Goal: Information Seeking & Learning: Learn about a topic

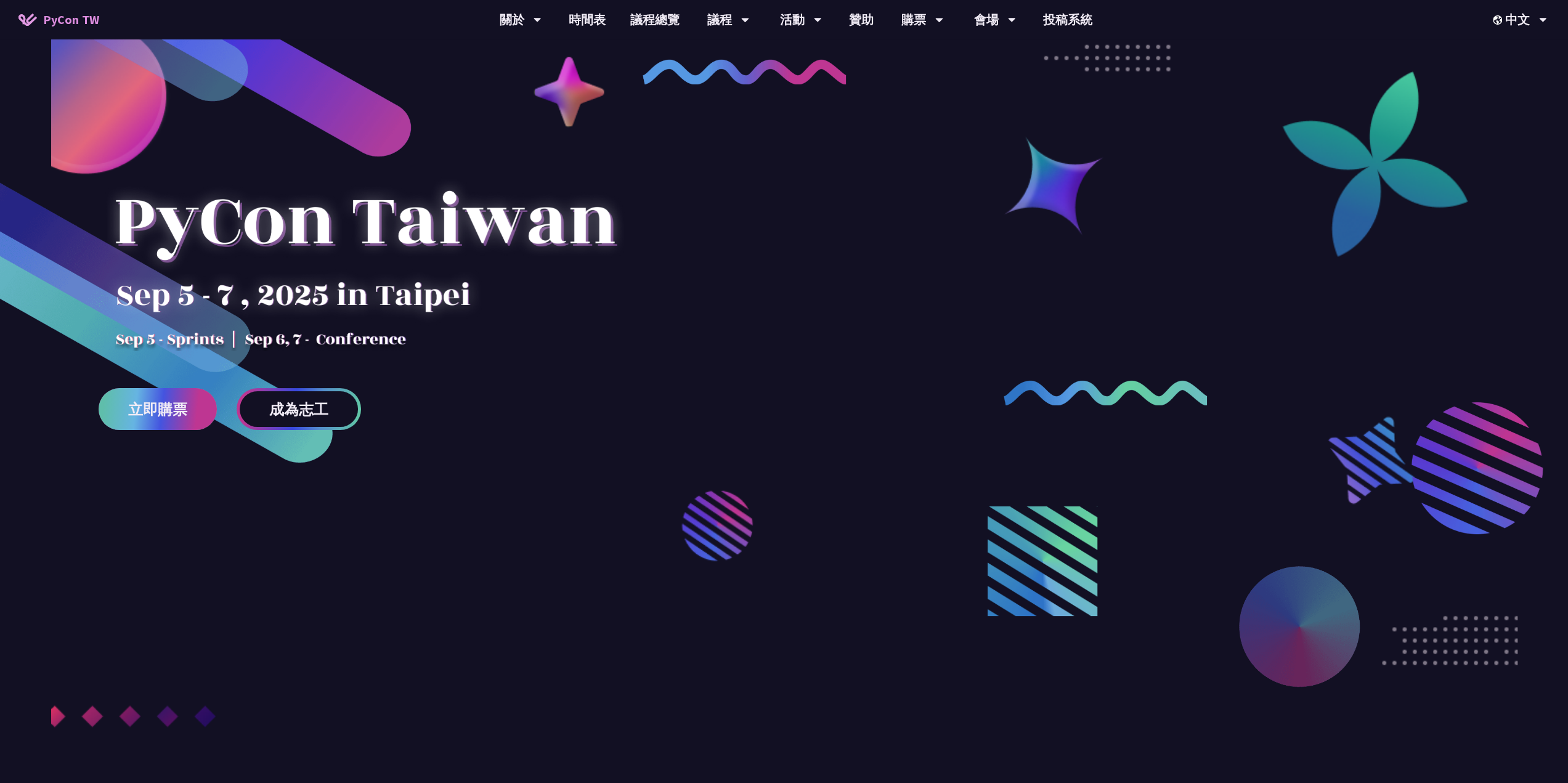
click at [143, 409] on span "立即購票" at bounding box center [158, 410] width 59 height 16
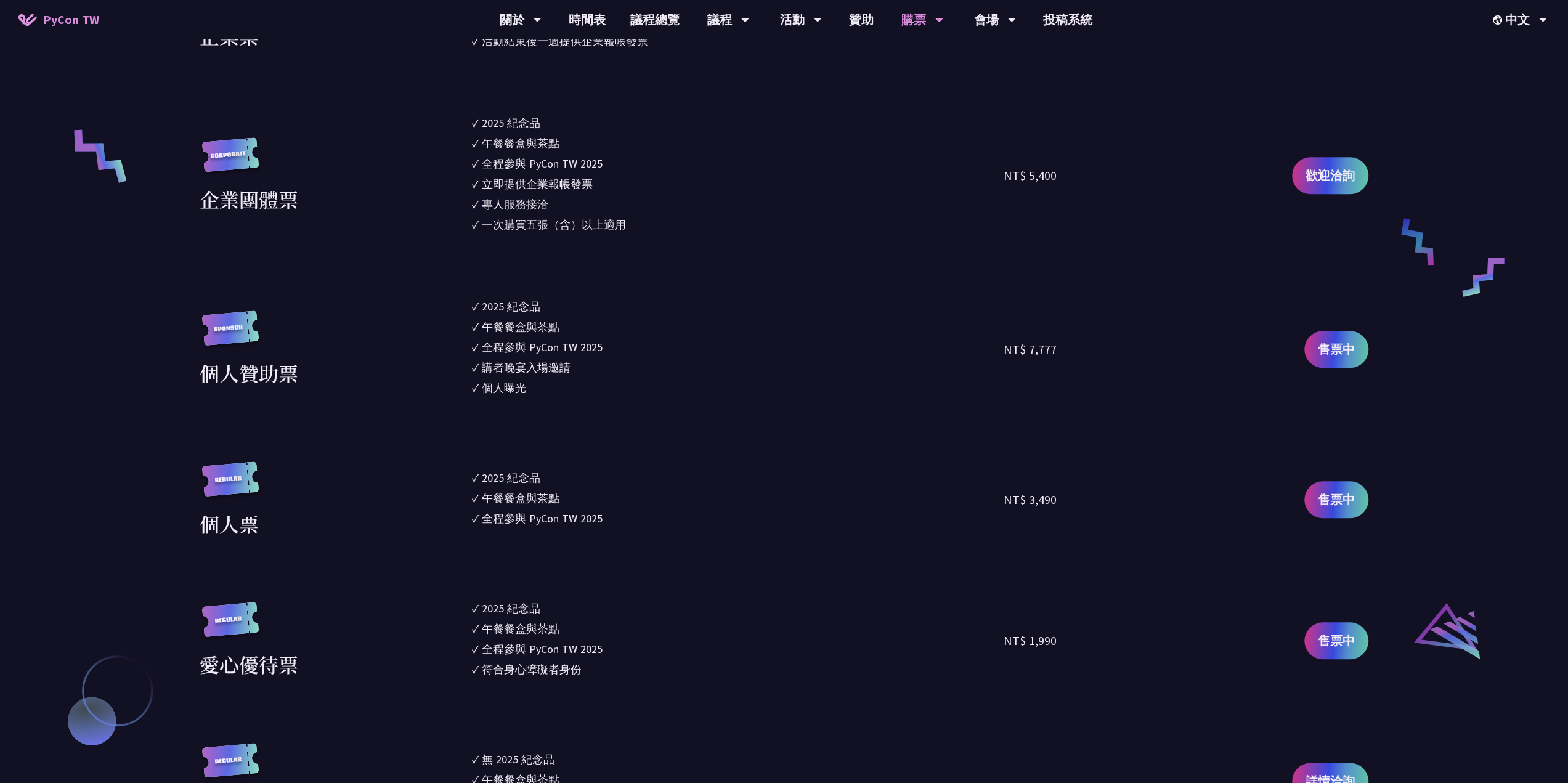
scroll to position [986, 0]
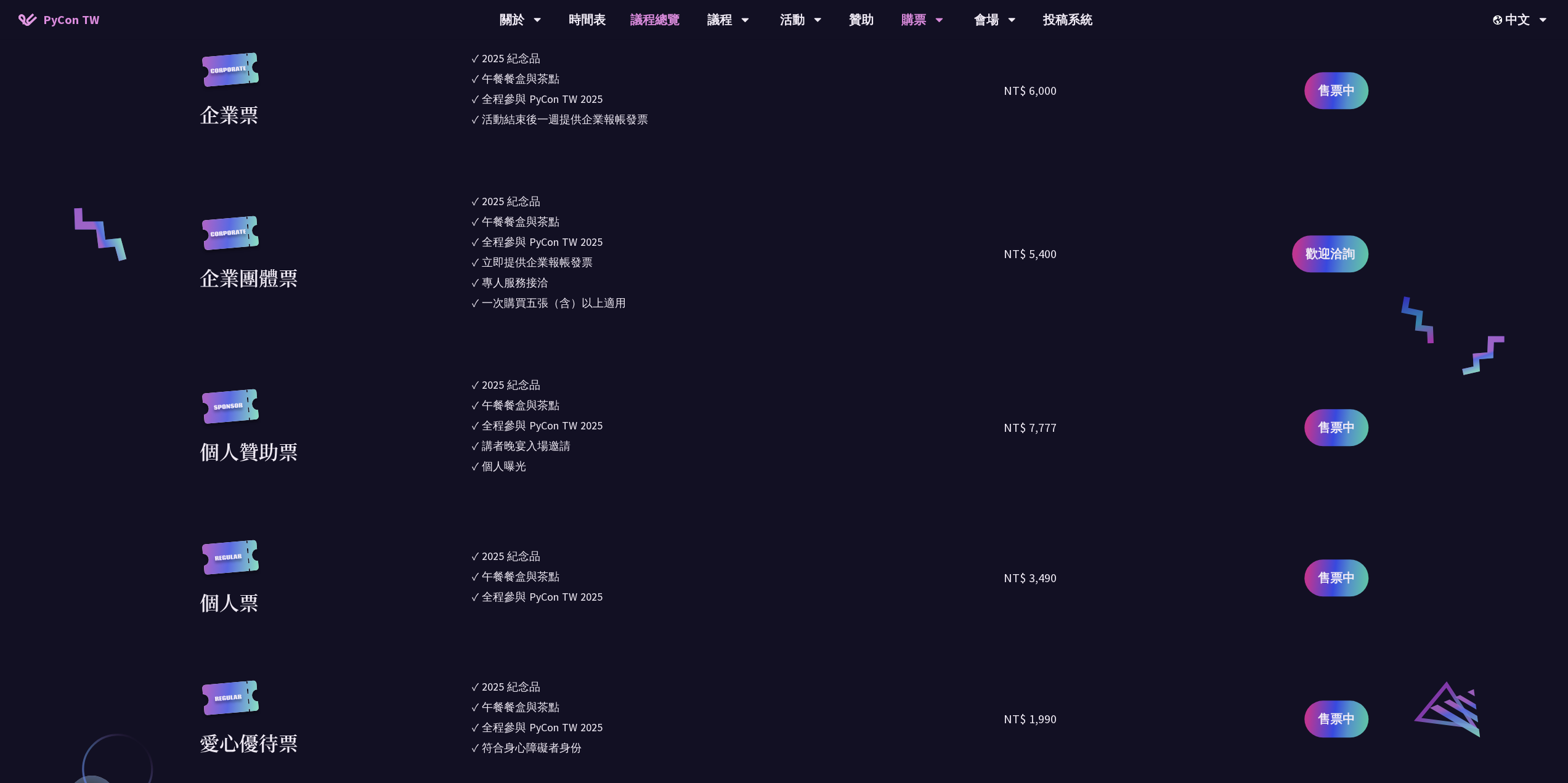
click at [656, 17] on link "議程總覽" at bounding box center [654, 20] width 74 height 39
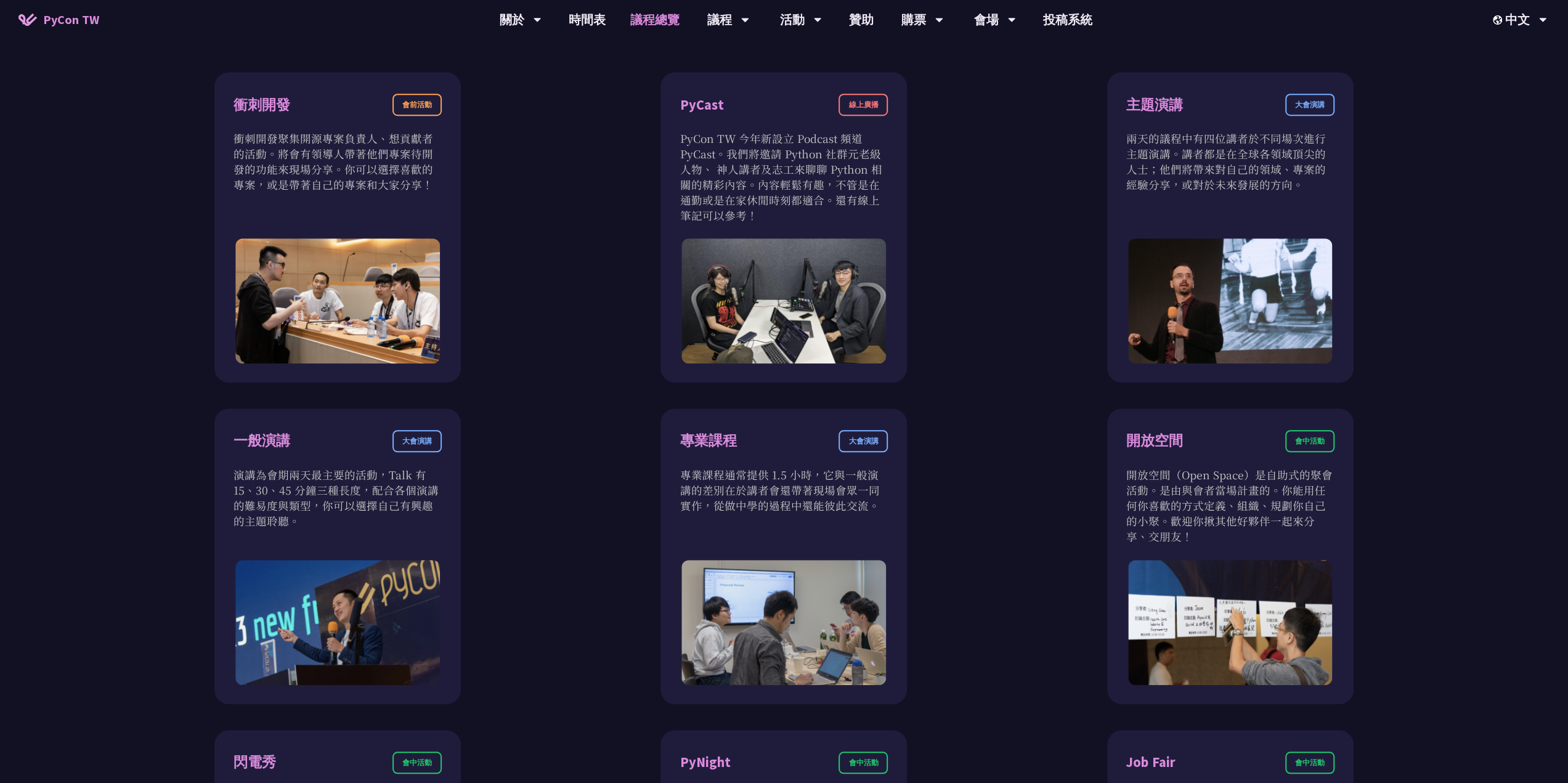
scroll to position [617, 0]
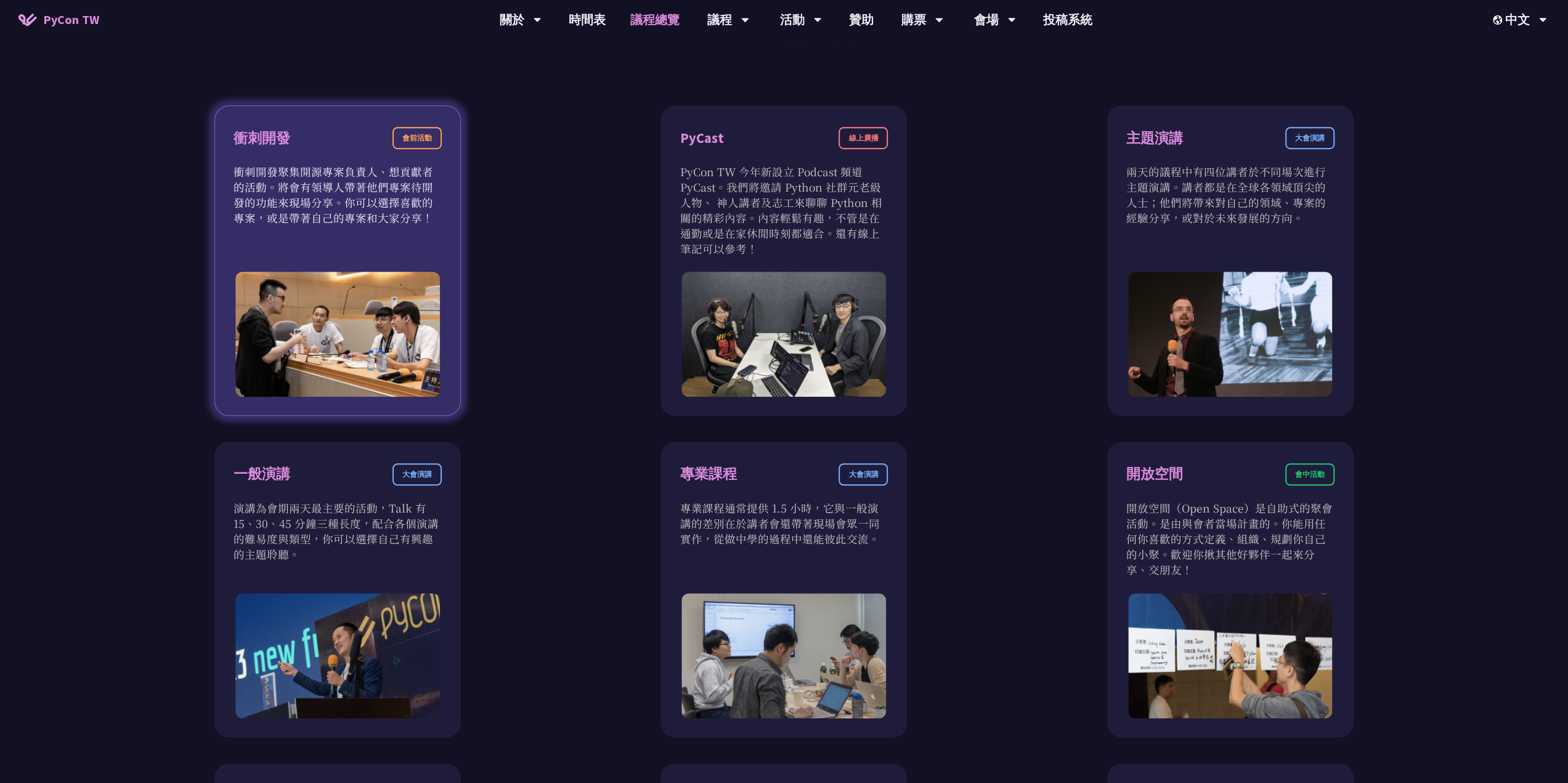
click at [413, 182] on p "衝刺開發聚集開源專案負責人、想貢獻者的活動。將會有領導人帶著他們專案待開發的功能來現場分享。你可以選擇喜歡的專案，或是帶著自己的專案和大家分享！" at bounding box center [337, 194] width 208 height 62
click at [408, 145] on div "會前活動" at bounding box center [417, 138] width 49 height 23
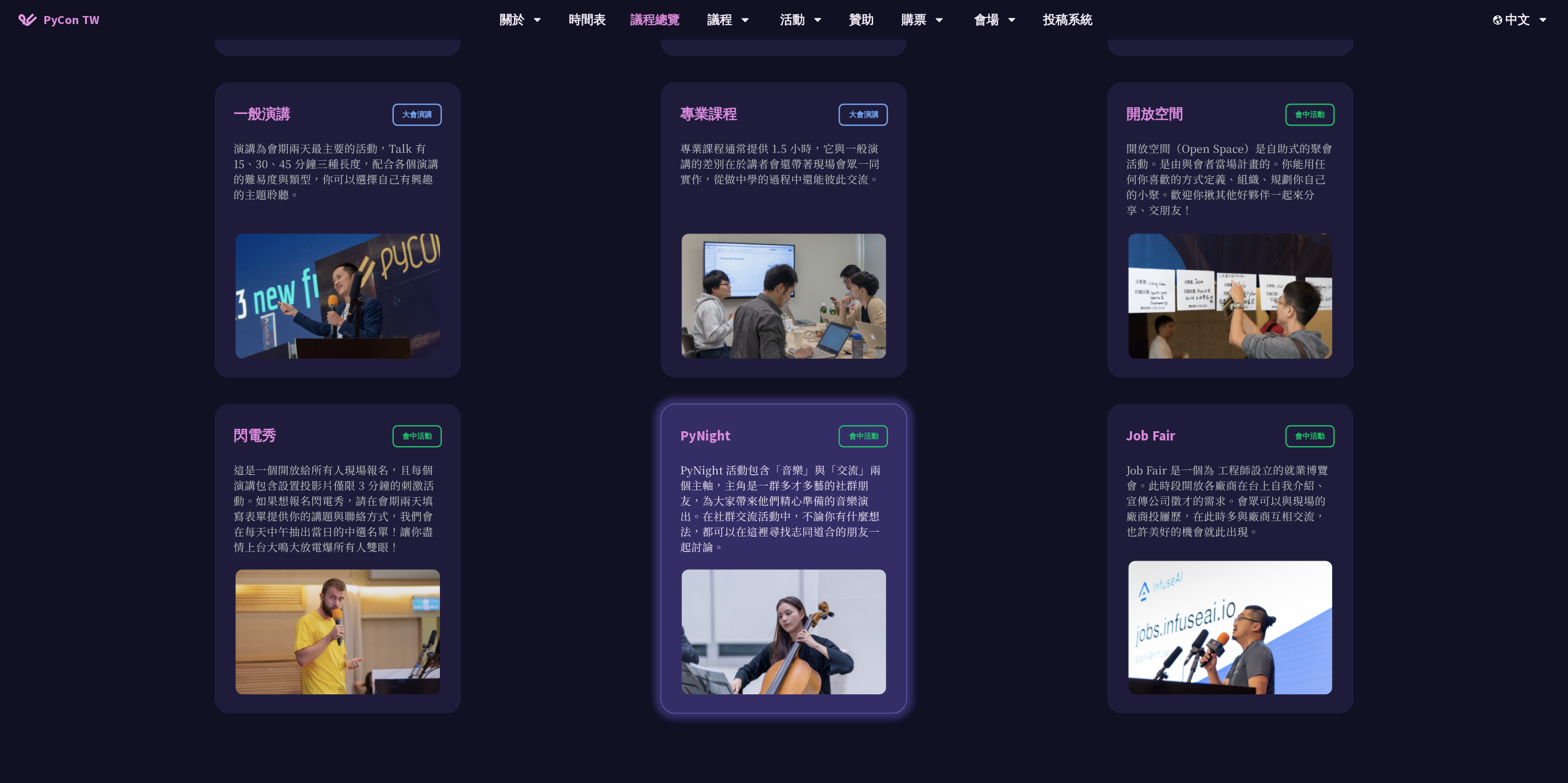
click at [809, 484] on p "PyNight 活動包含「音樂」與「交流」兩個主軸，主角是一群多才多藝的社群朋友，為大家帶來他們精心準備的音樂演出。在社群交流活動中，不論你有什麼想法，都可以…" at bounding box center [783, 508] width 208 height 93
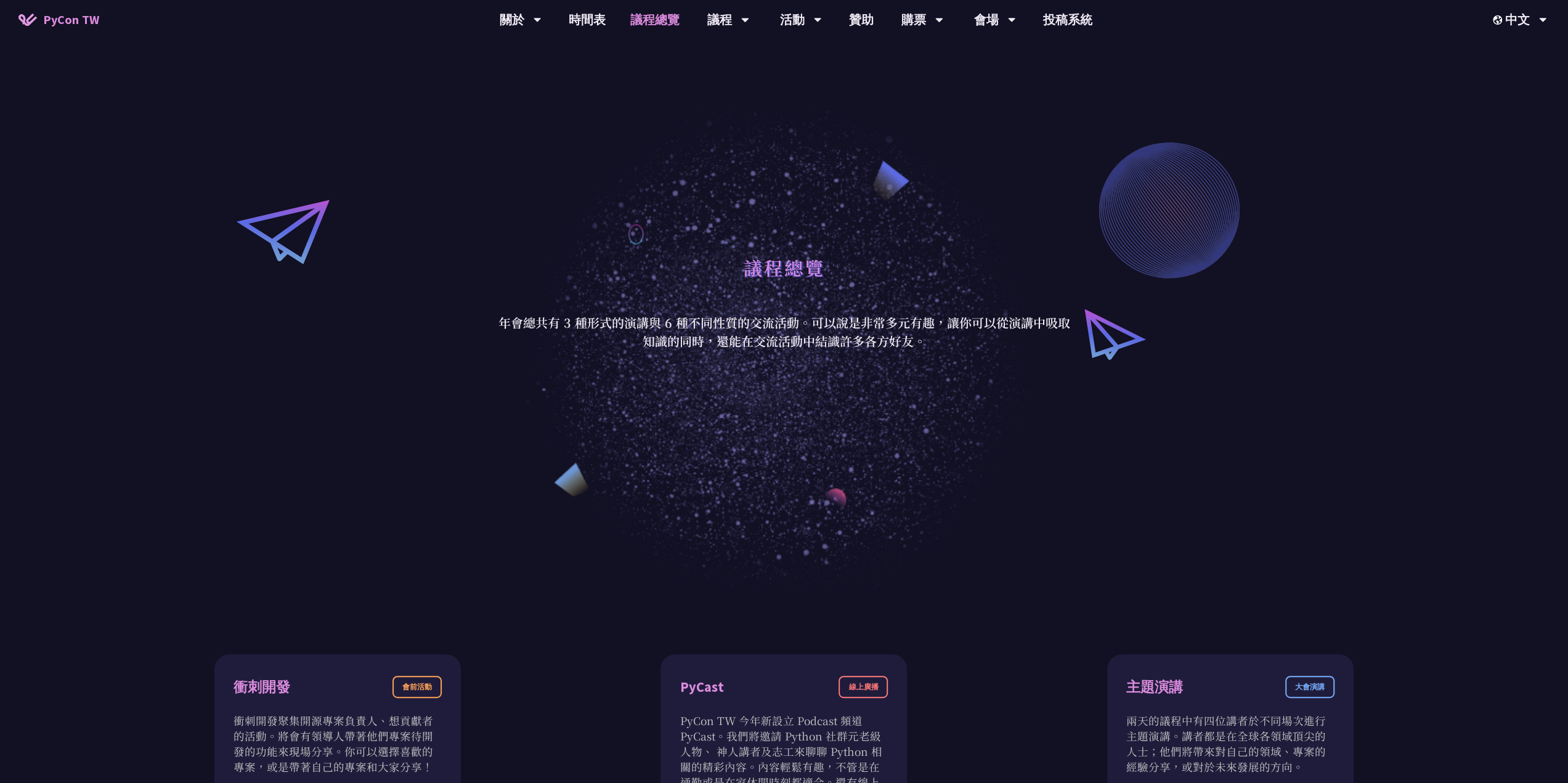
scroll to position [0, 0]
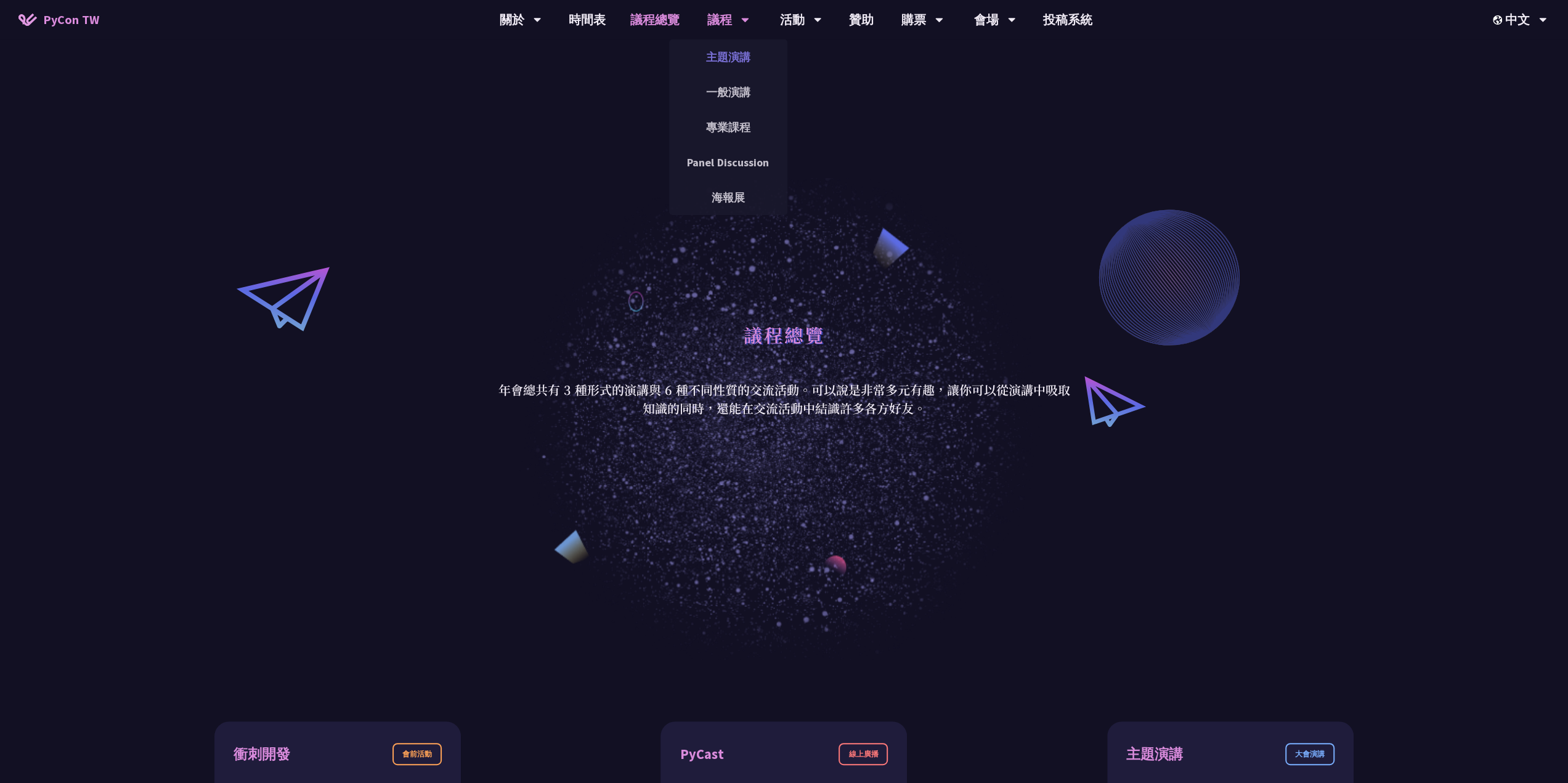
click at [725, 58] on link "主題演講" at bounding box center [728, 56] width 118 height 29
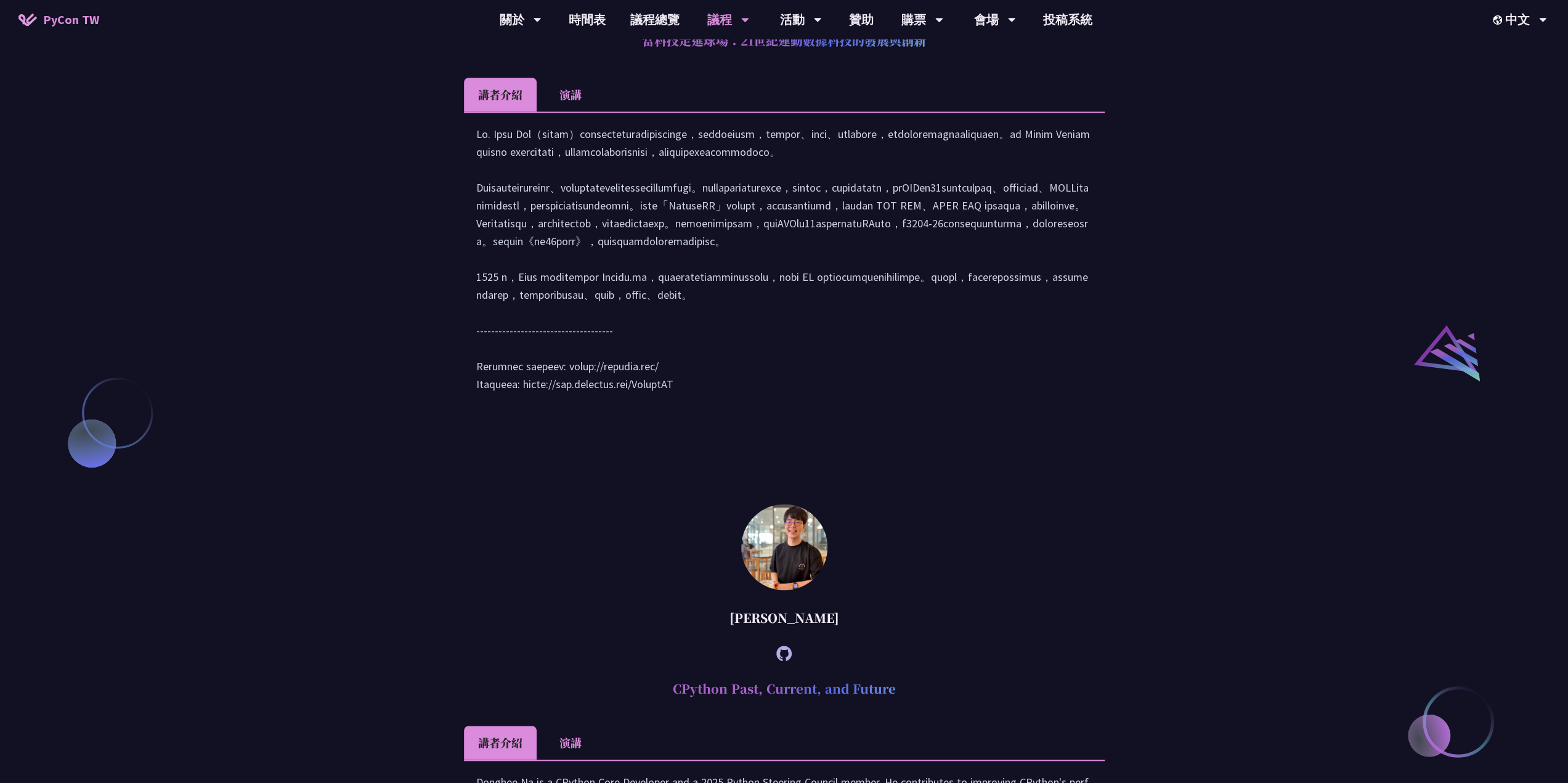
scroll to position [1171, 0]
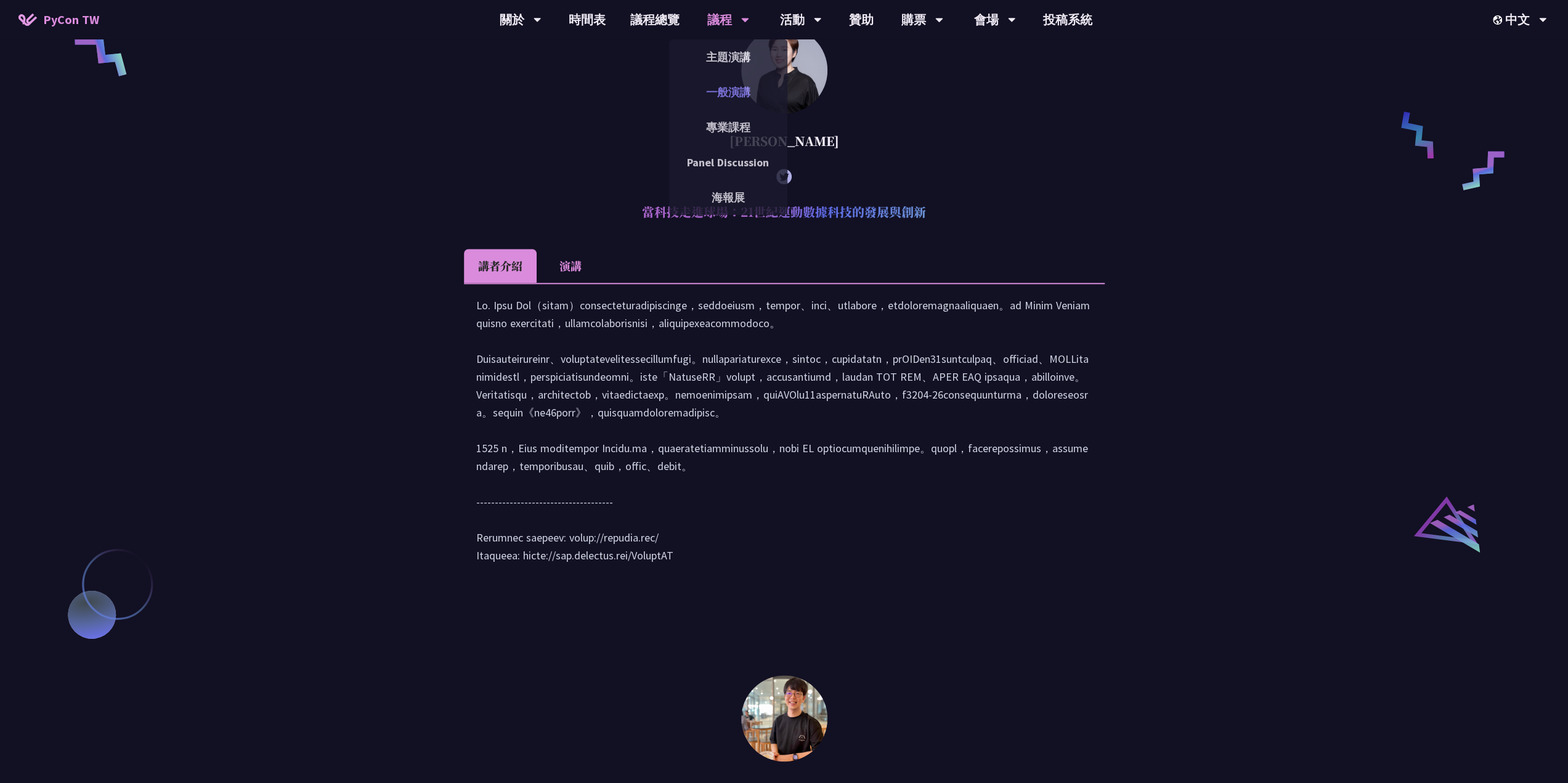
click at [730, 85] on link "一般演講" at bounding box center [728, 92] width 118 height 29
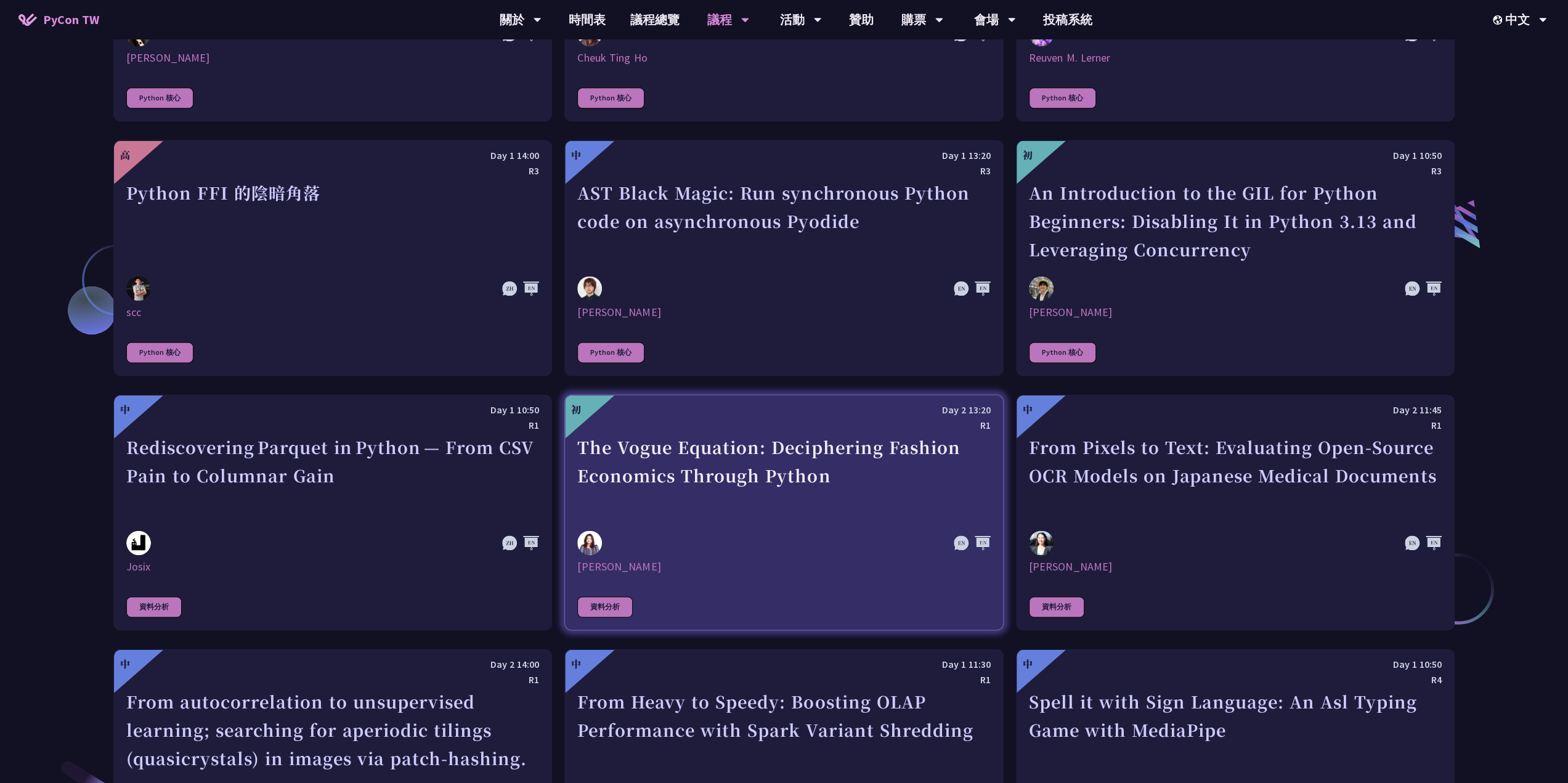
scroll to position [1602, 0]
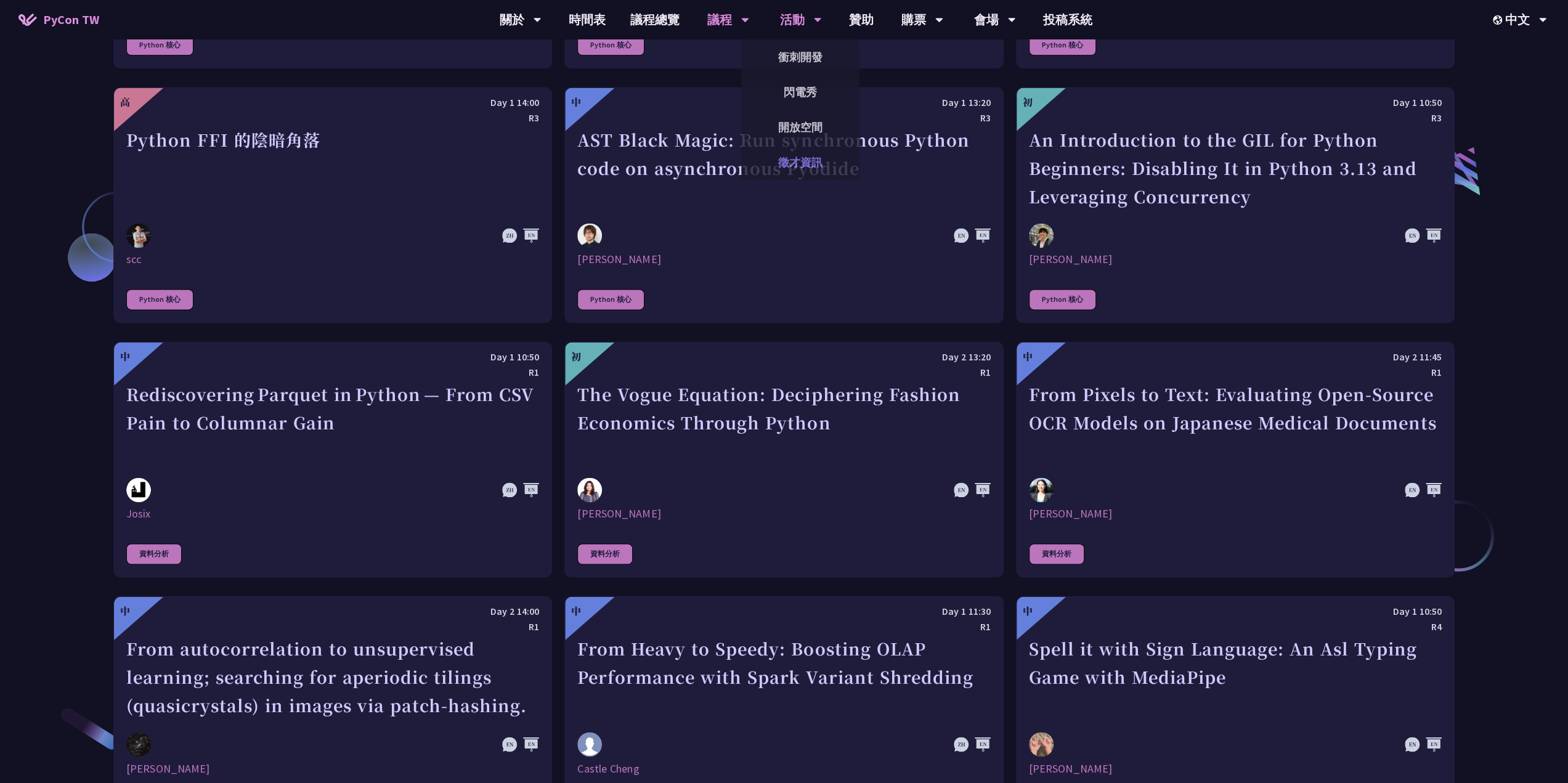
click at [794, 159] on link "徵才資訊" at bounding box center [801, 162] width 118 height 29
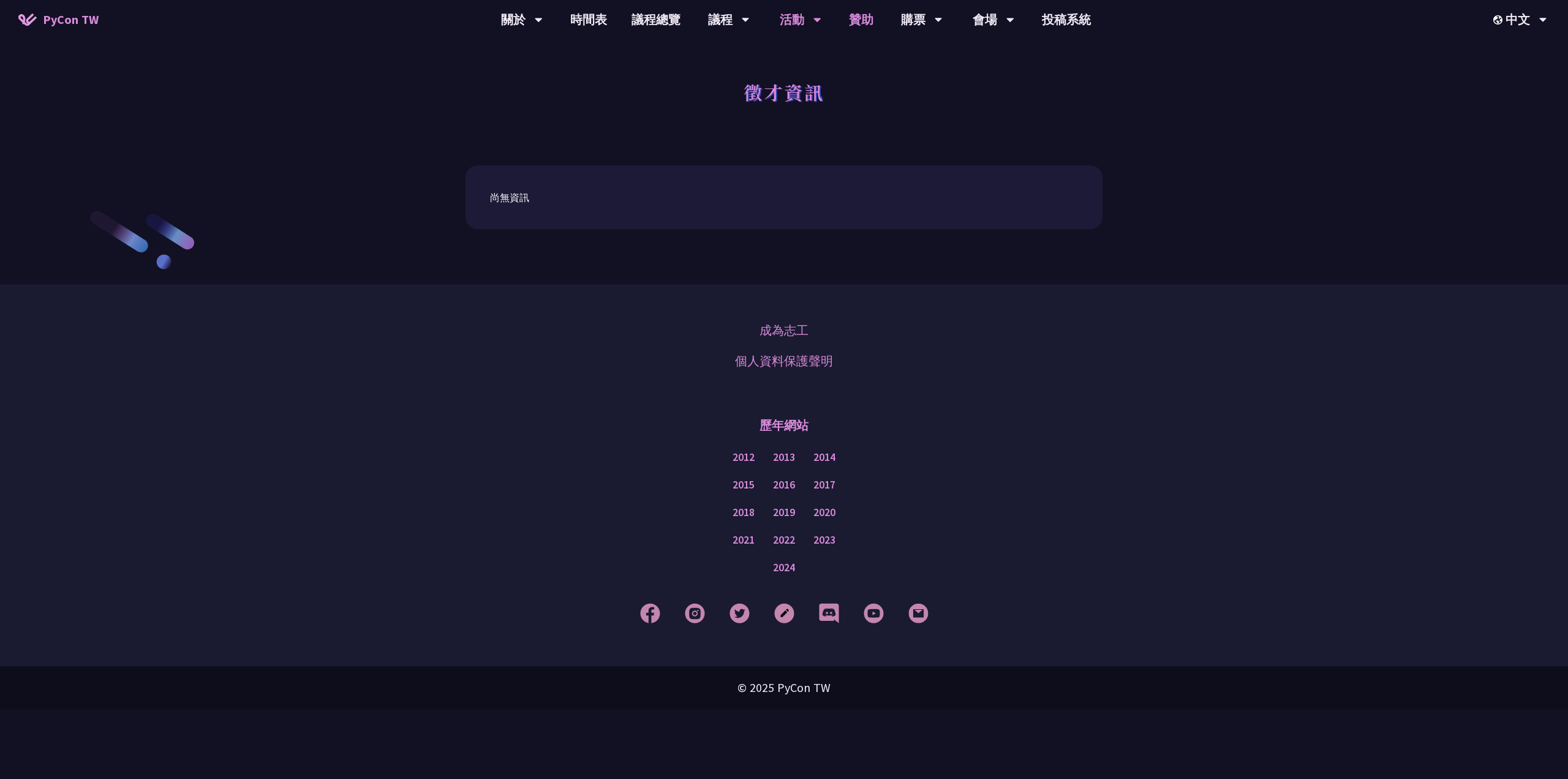
click at [868, 16] on link "贊助" at bounding box center [862, 20] width 49 height 39
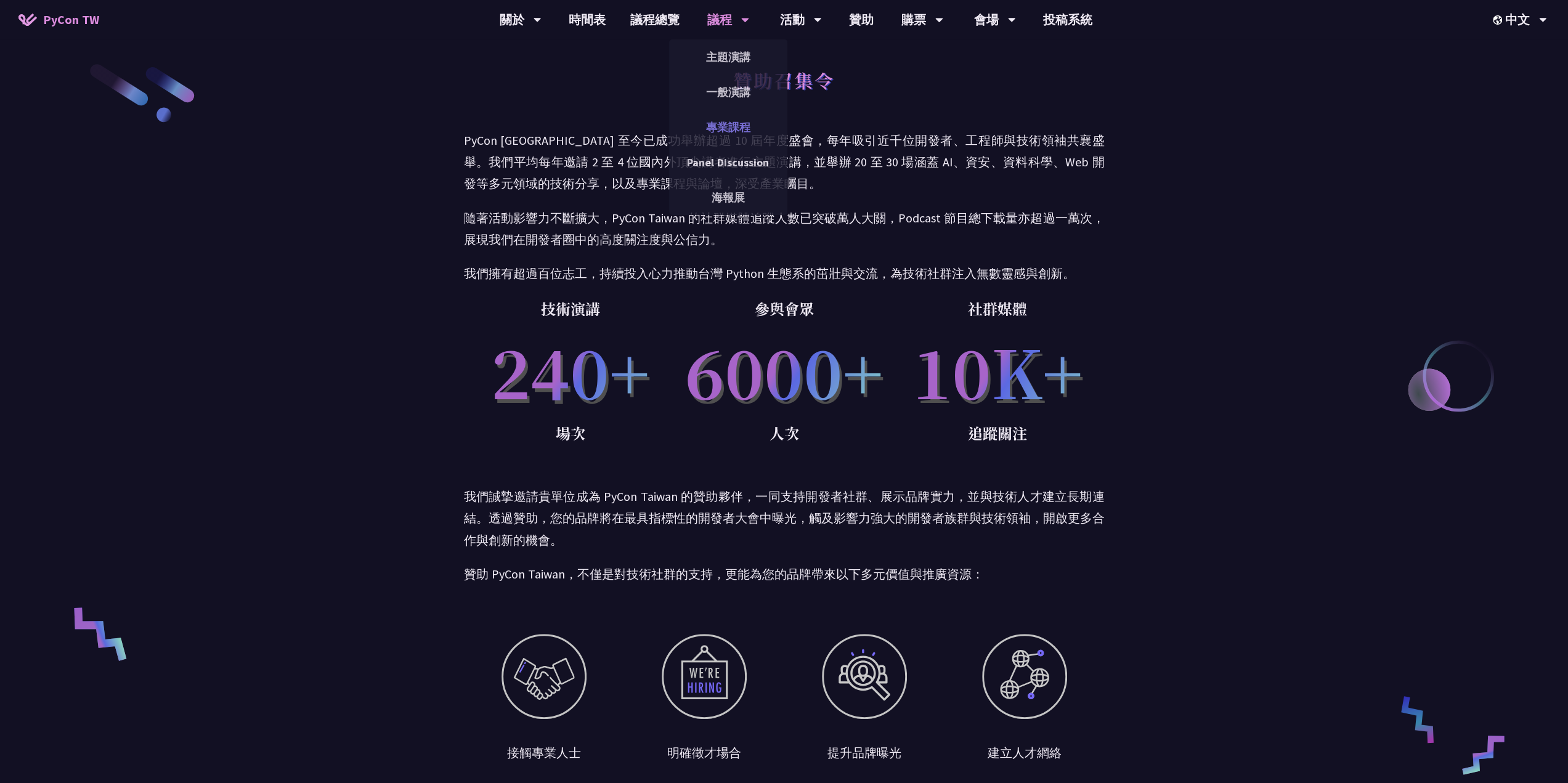
click at [728, 122] on link "專業課程" at bounding box center [728, 126] width 118 height 29
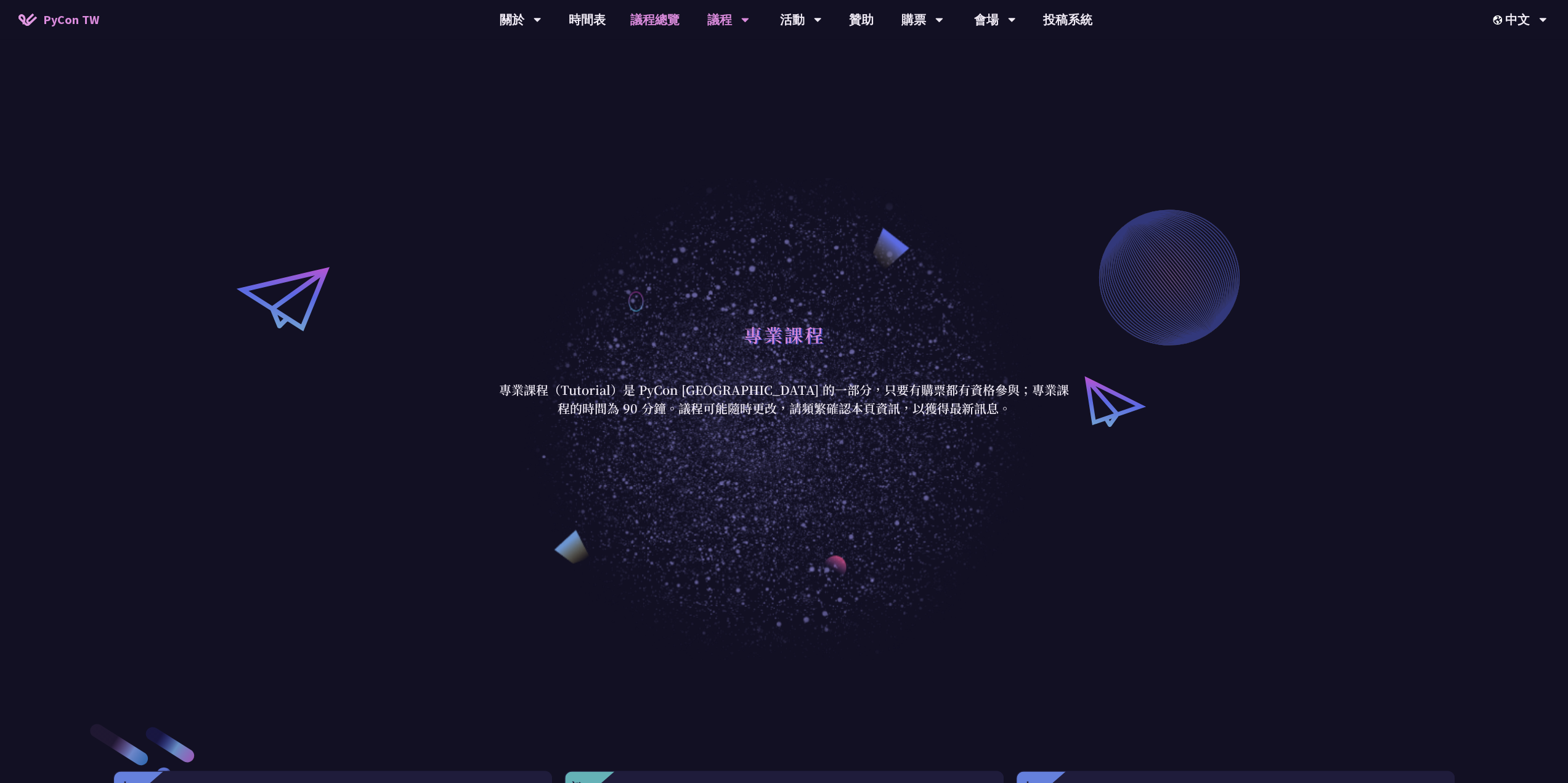
click at [659, 19] on link "議程總覽" at bounding box center [654, 20] width 74 height 39
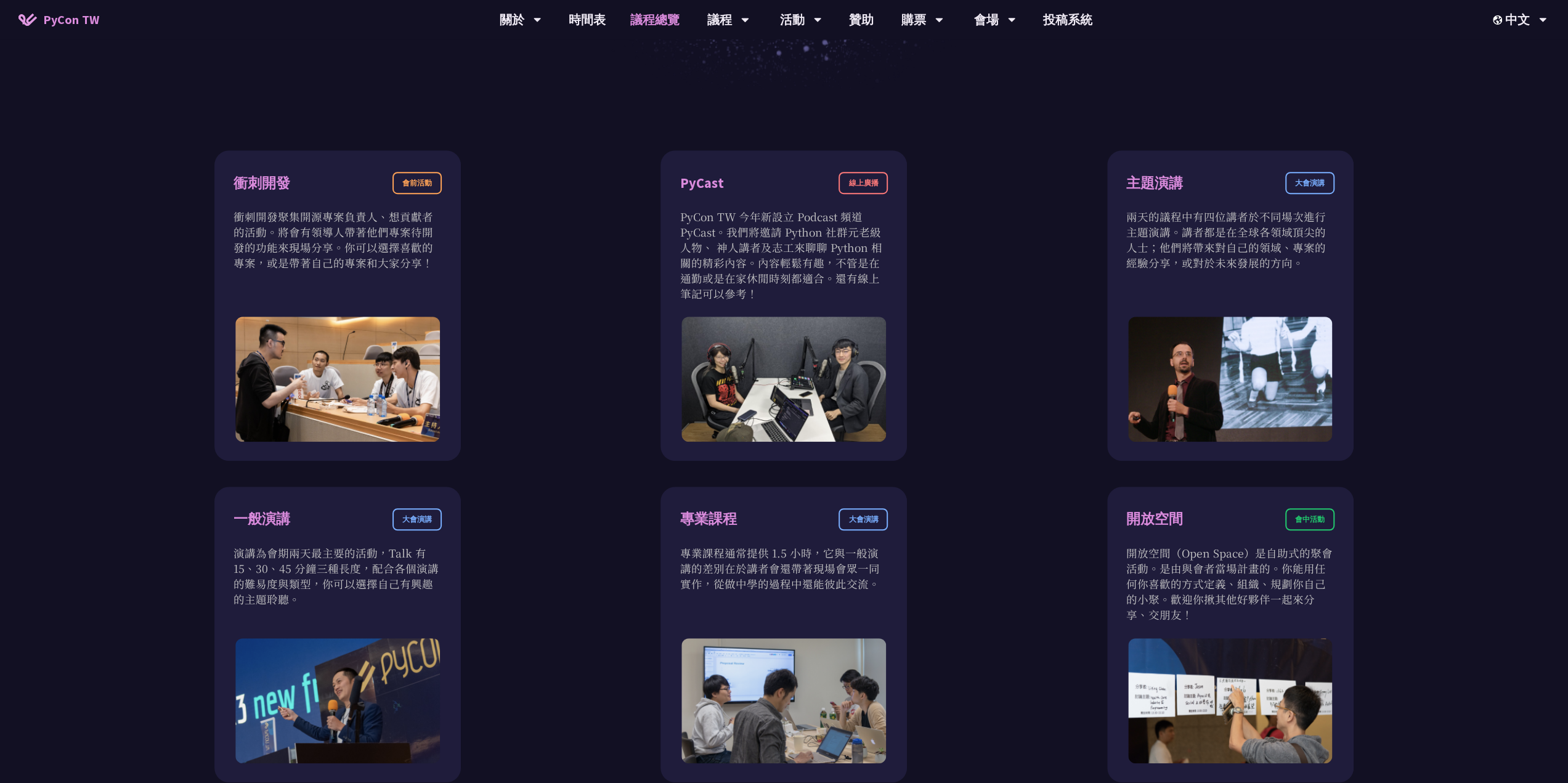
scroll to position [492, 0]
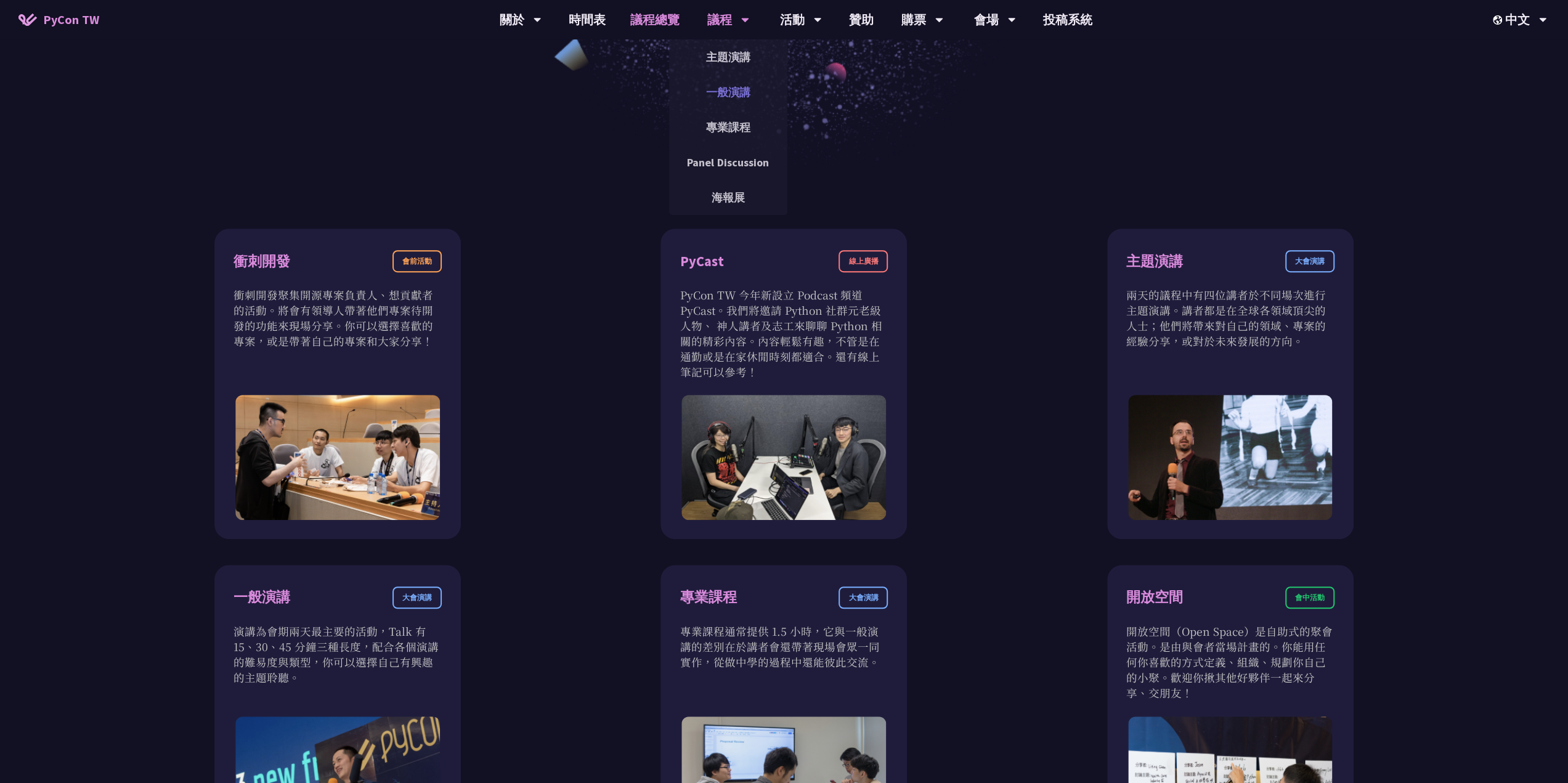
click at [736, 91] on link "一般演講" at bounding box center [728, 92] width 118 height 29
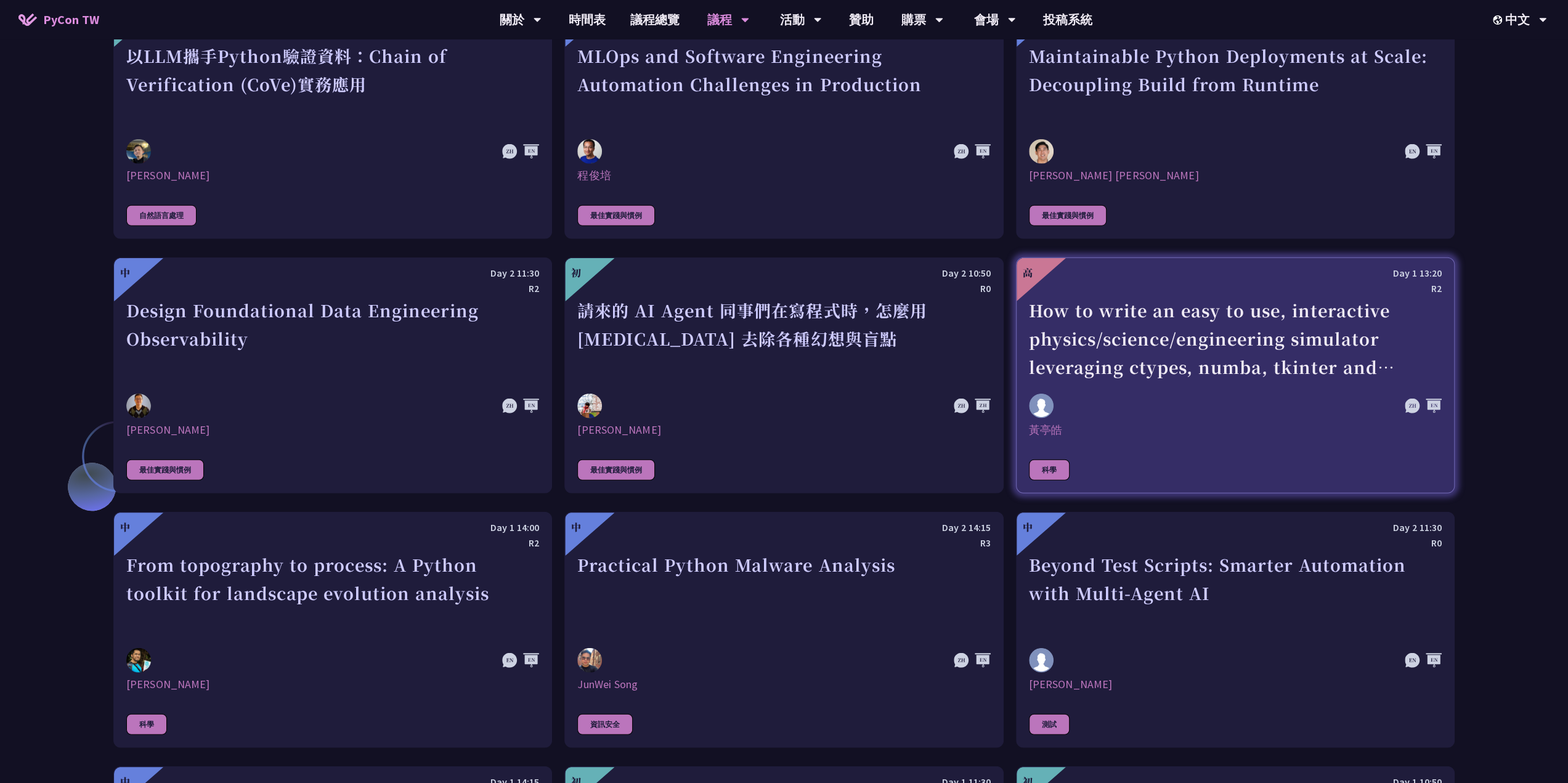
scroll to position [3204, 0]
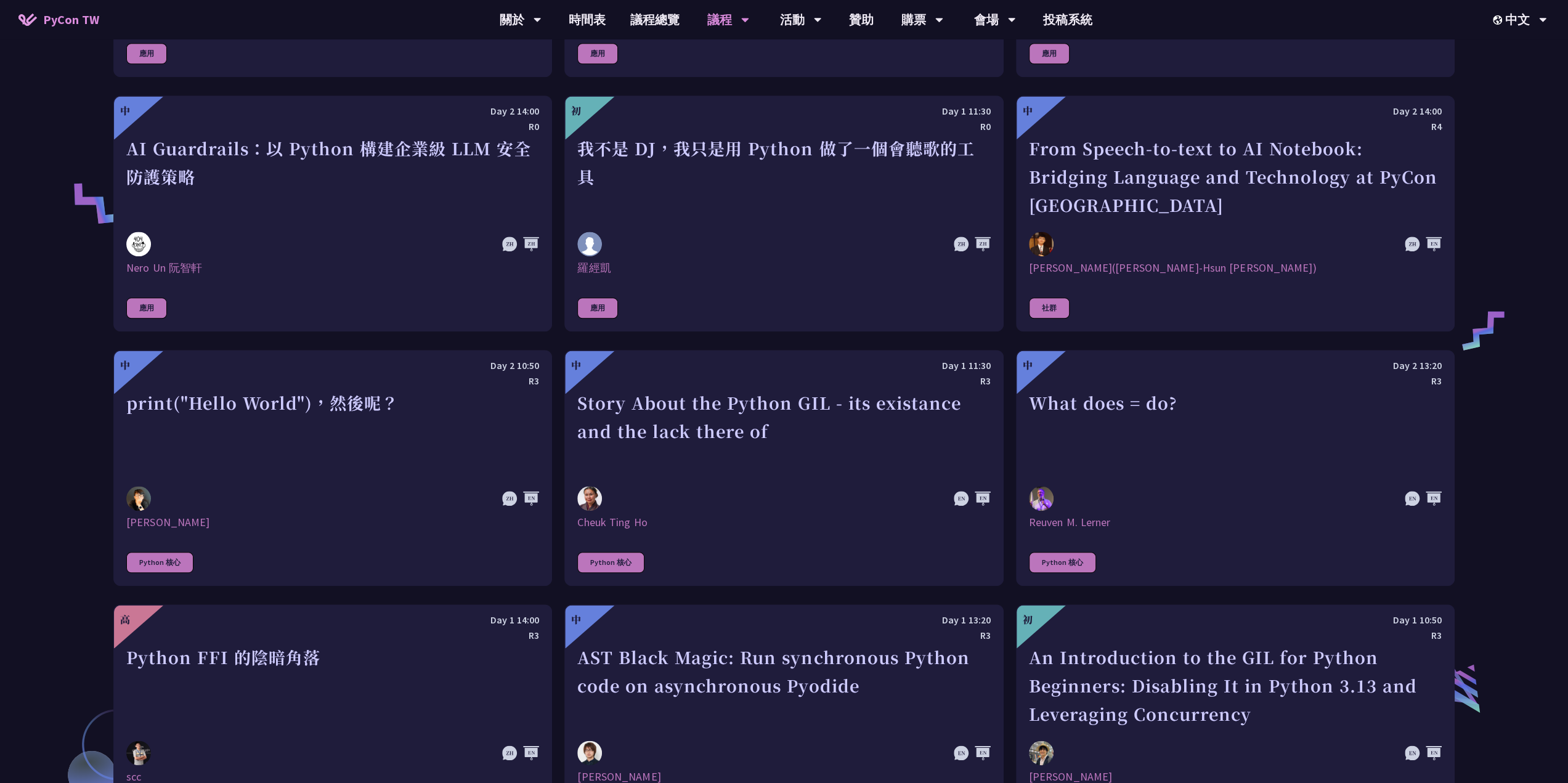
drag, startPoint x: 1567, startPoint y: 367, endPoint x: 1577, endPoint y: -68, distance: 435.1
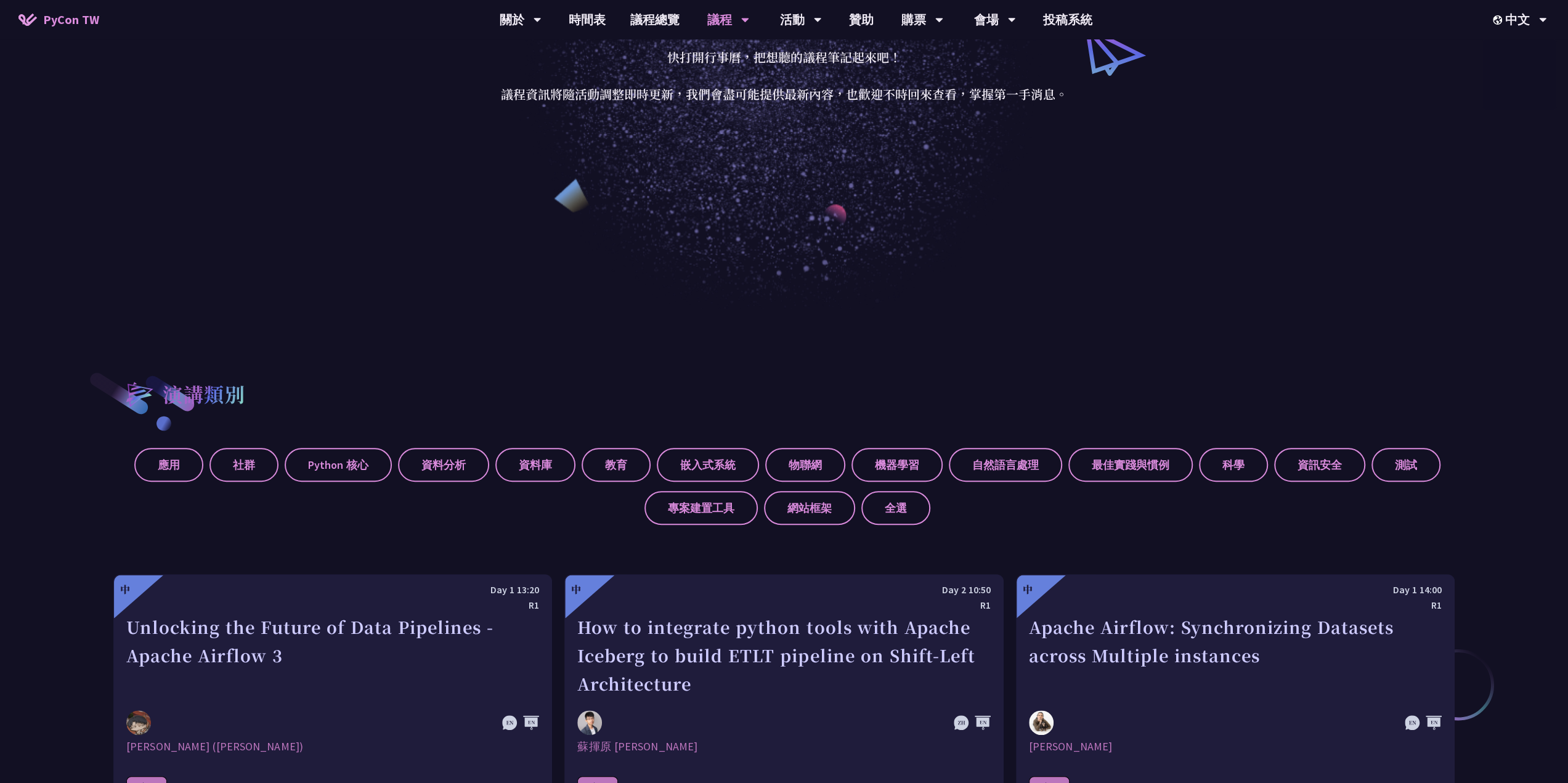
drag, startPoint x: 1467, startPoint y: 363, endPoint x: 1455, endPoint y: 352, distance: 16.3
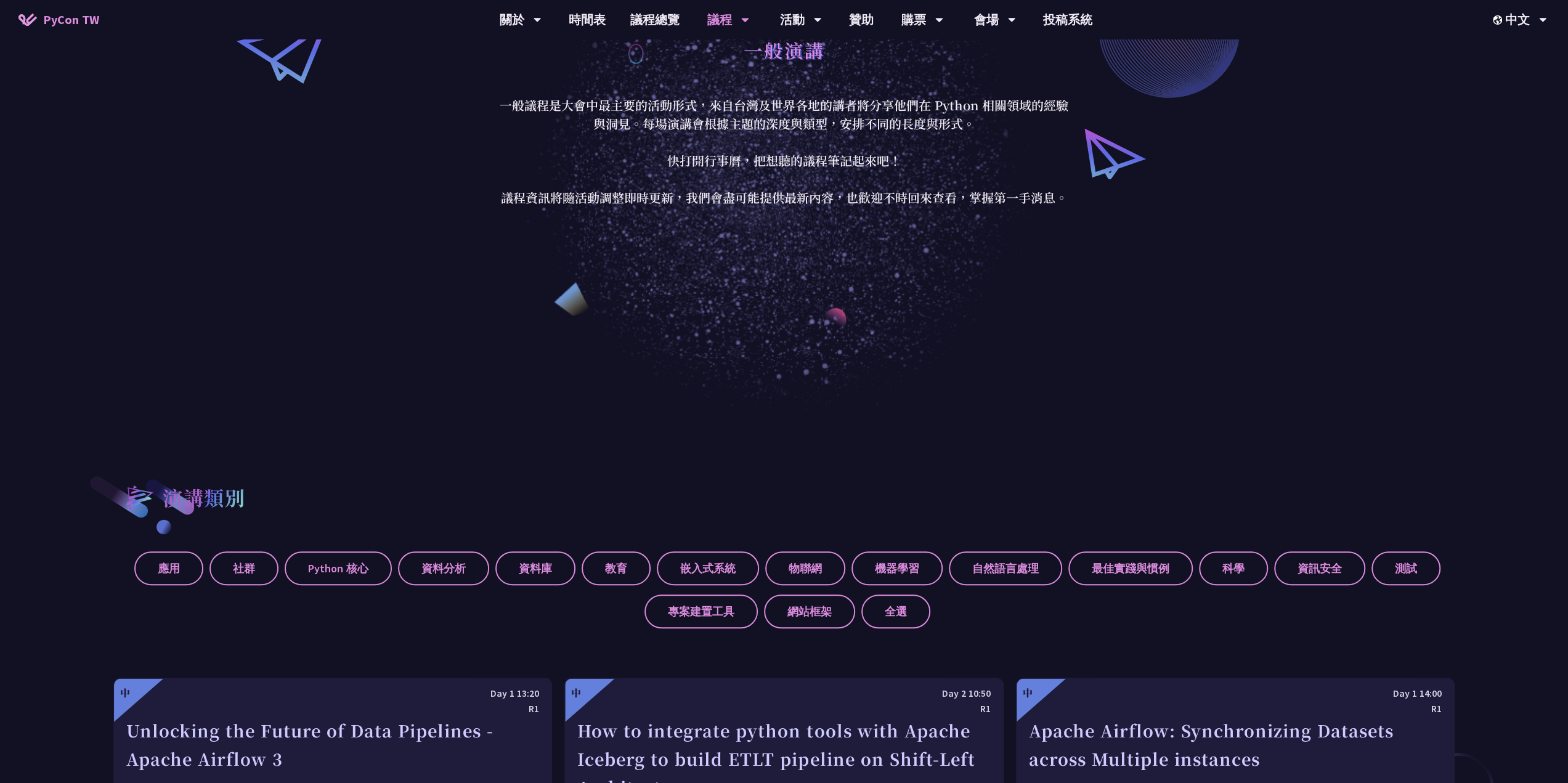
scroll to position [290, 0]
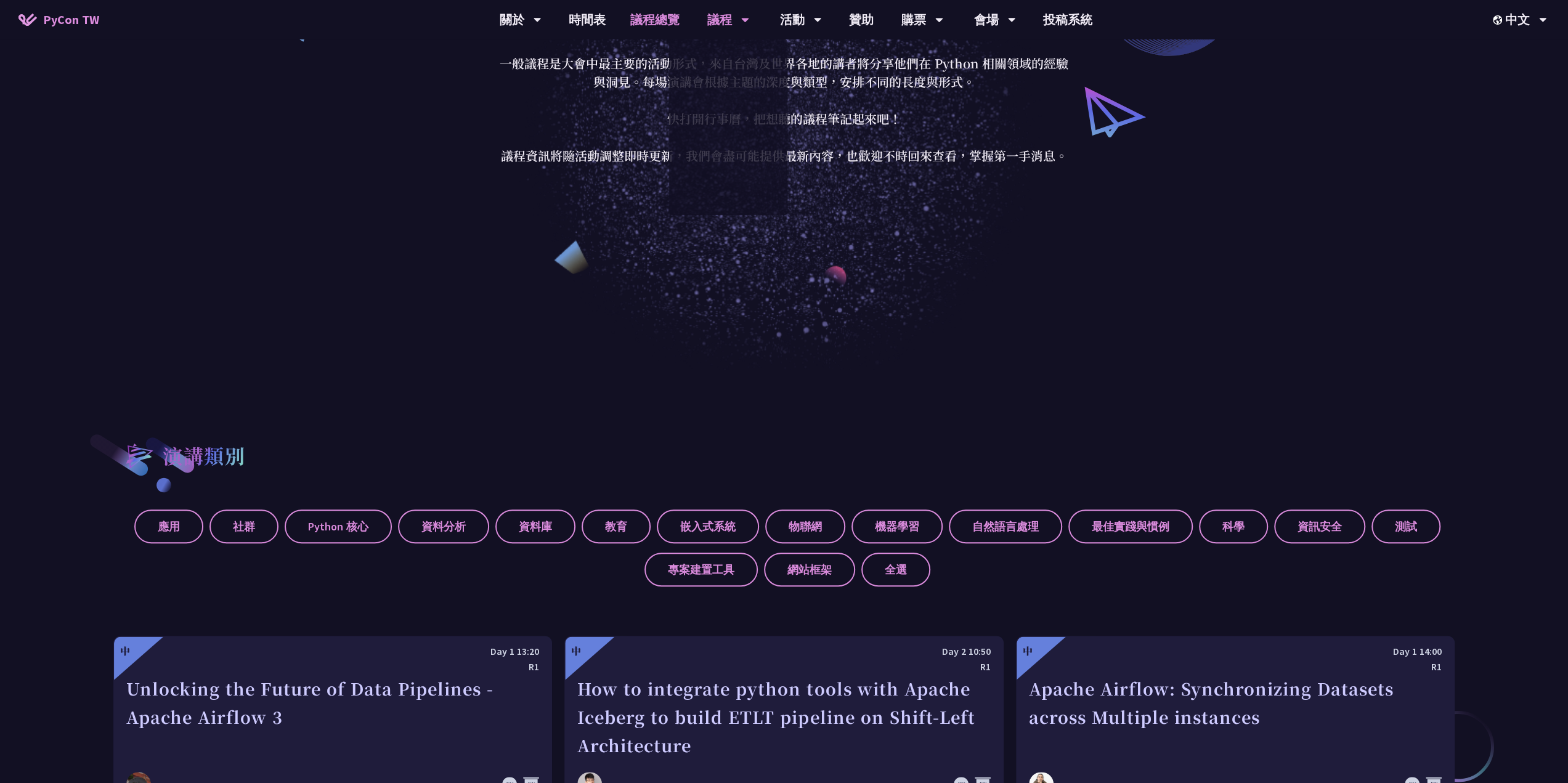
click at [664, 24] on link "議程總覽" at bounding box center [654, 20] width 74 height 39
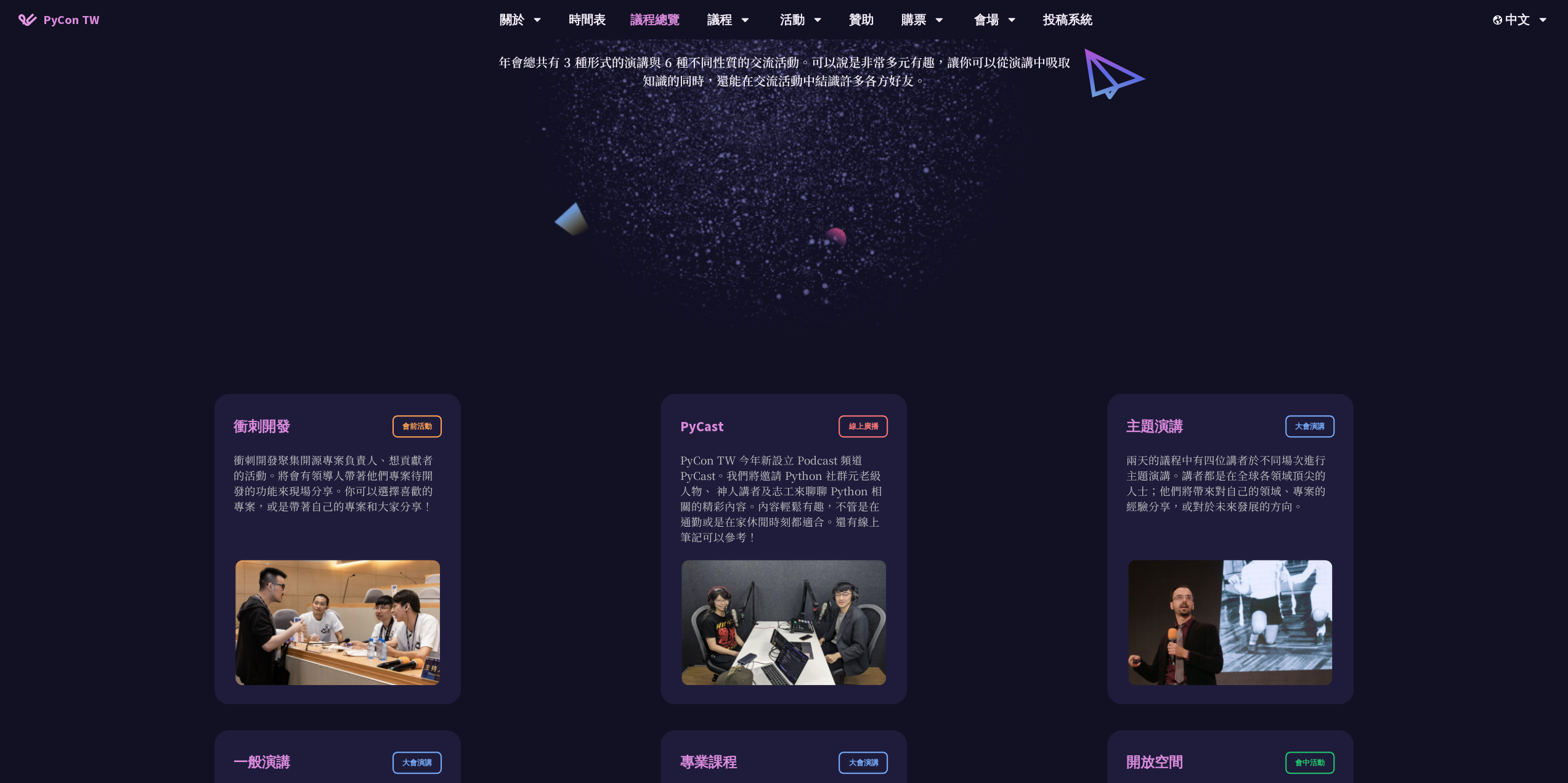
scroll to position [185, 0]
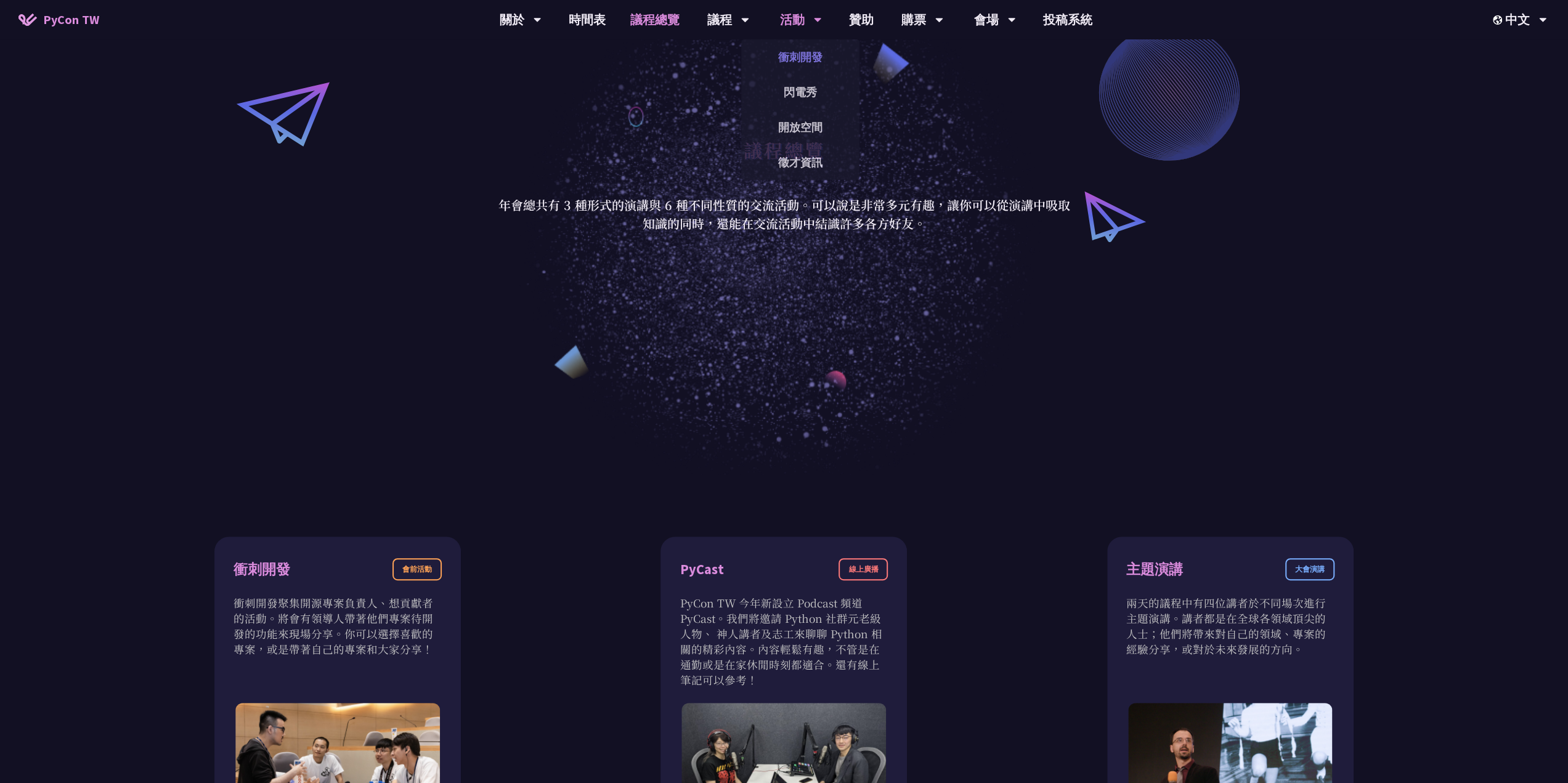
click at [801, 60] on link "衝刺開發" at bounding box center [801, 56] width 118 height 29
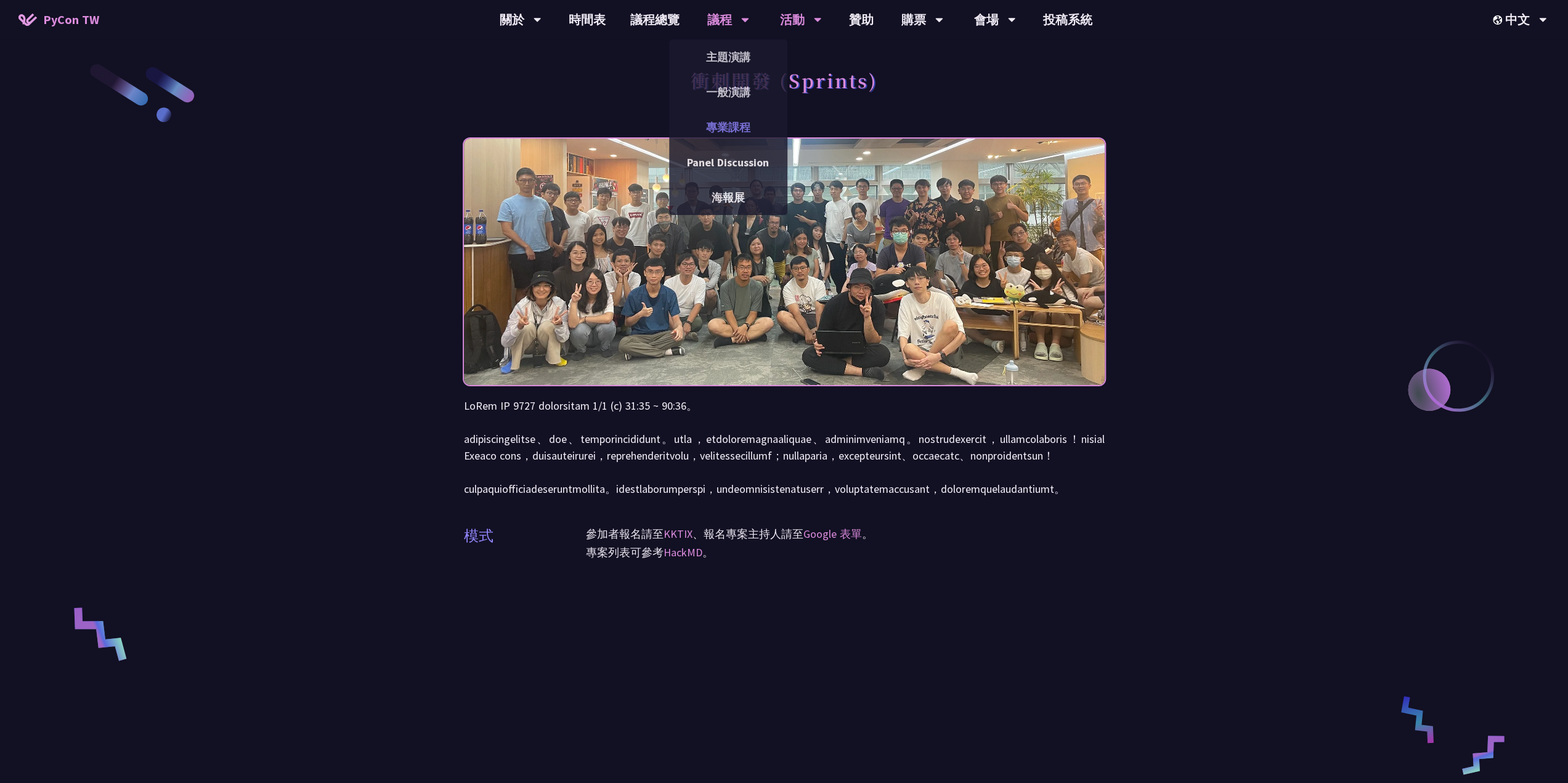
click at [742, 127] on link "專業課程" at bounding box center [728, 126] width 118 height 29
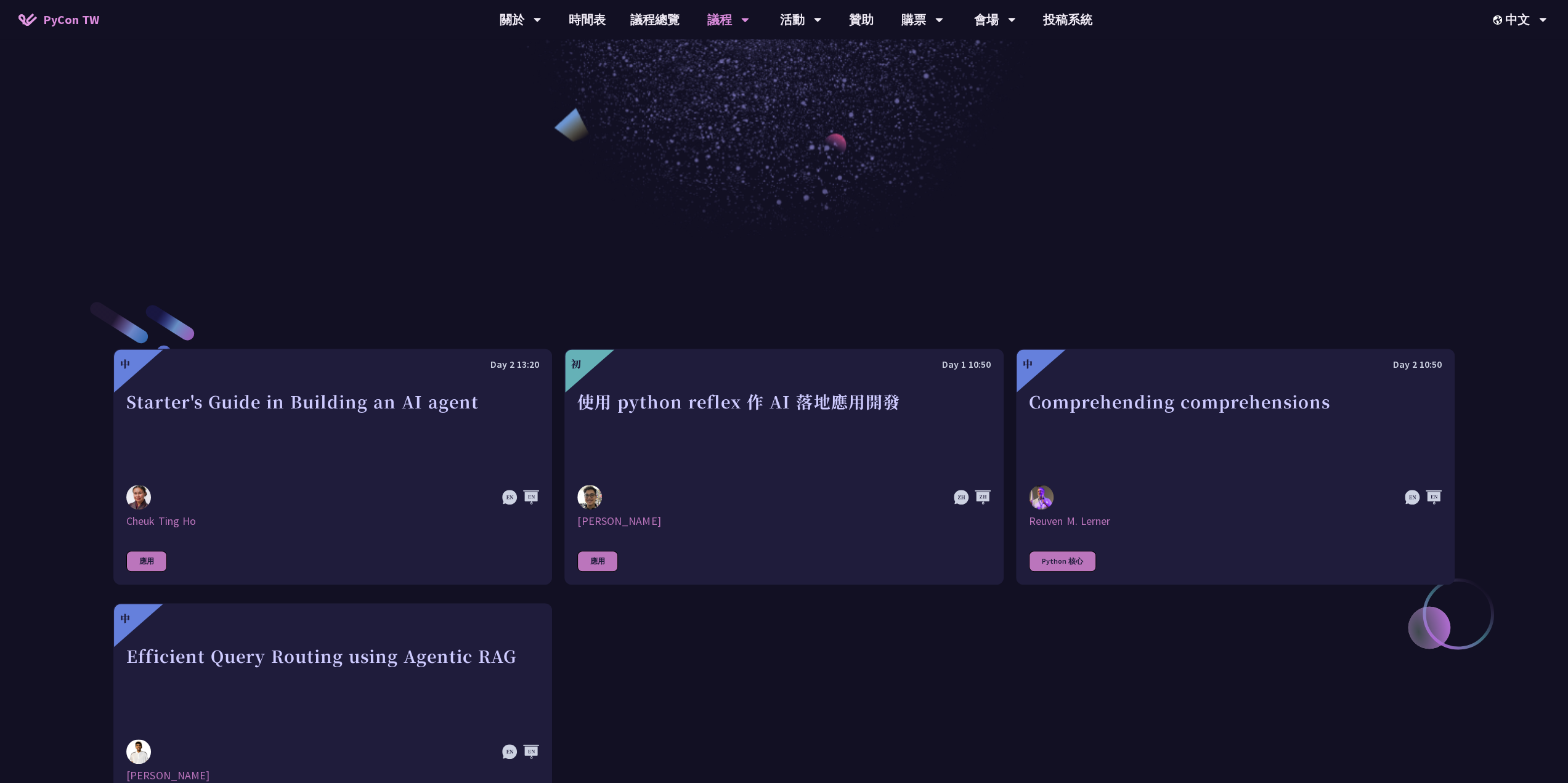
scroll to position [369, 0]
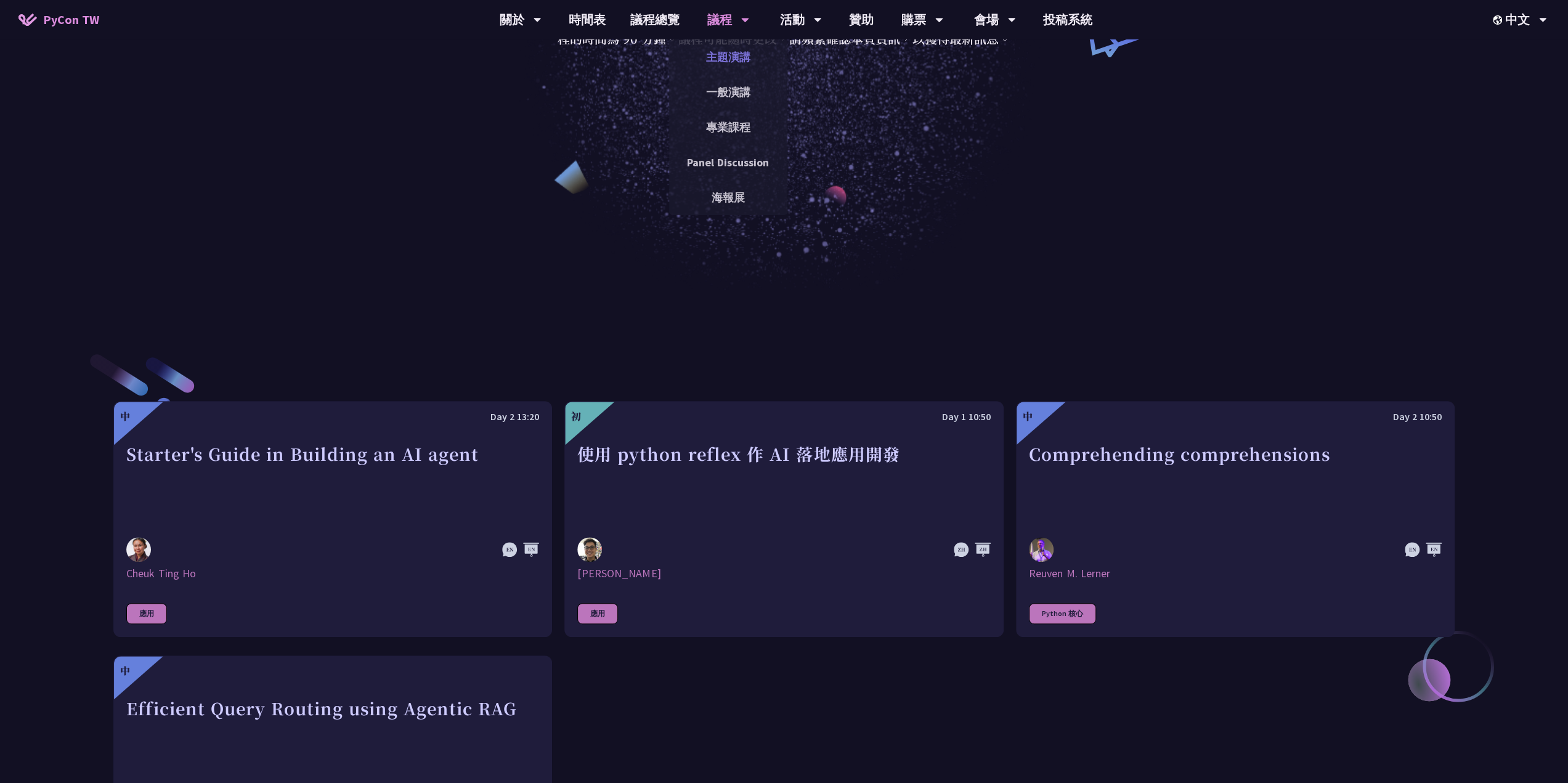
click at [736, 63] on link "主題演講" at bounding box center [728, 56] width 118 height 29
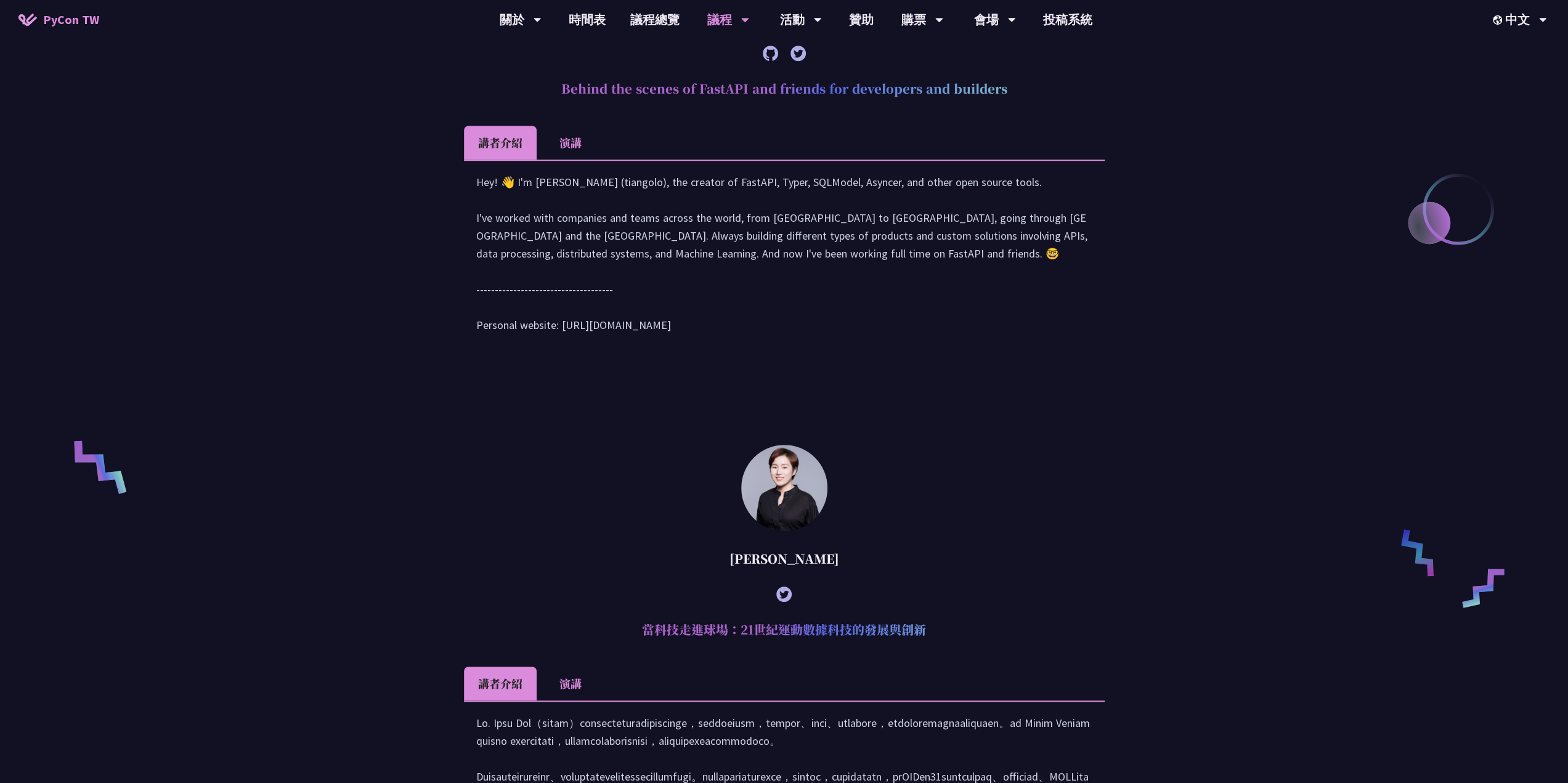
scroll to position [678, 0]
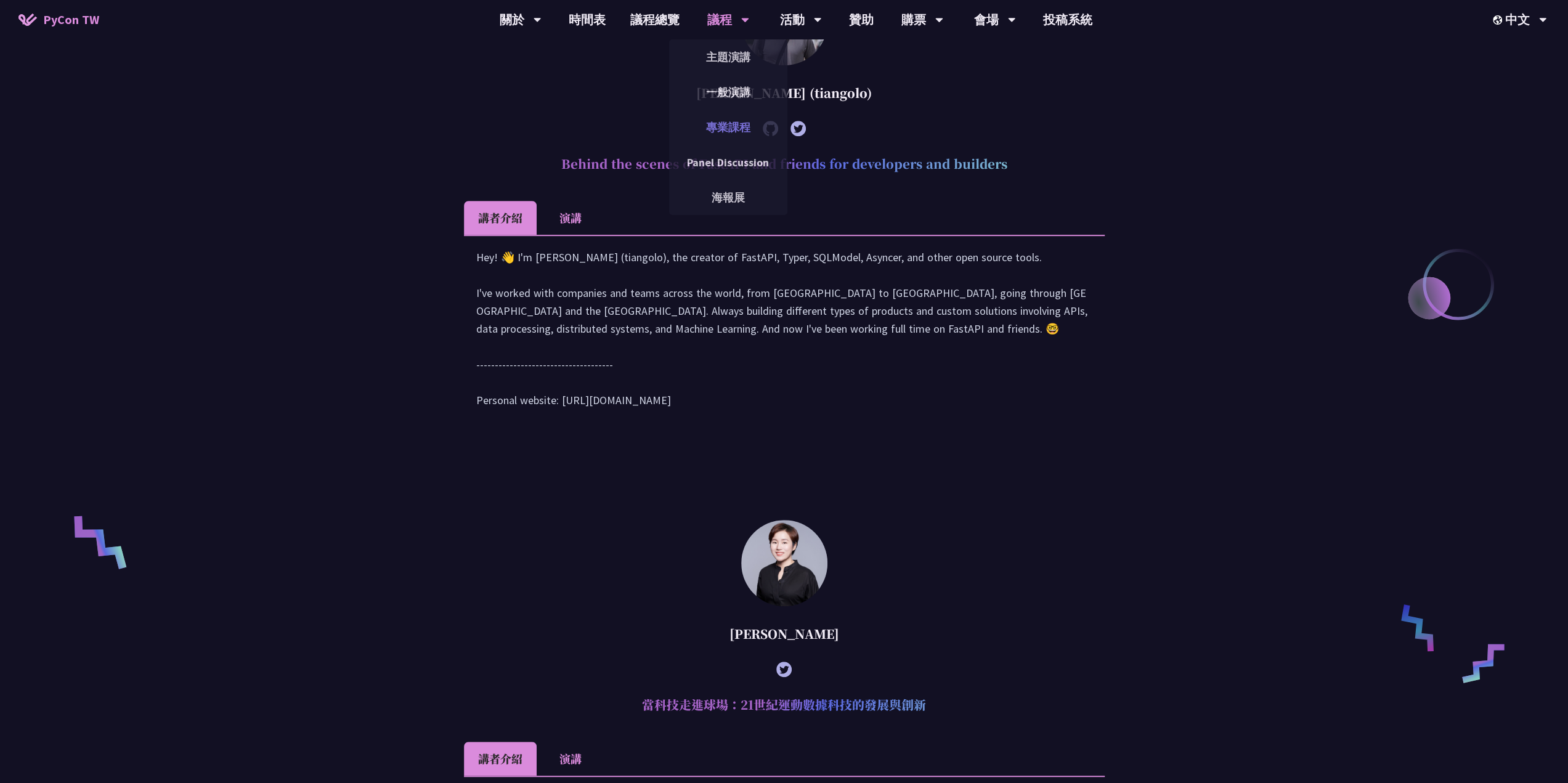
click at [723, 130] on link "專業課程" at bounding box center [728, 126] width 118 height 29
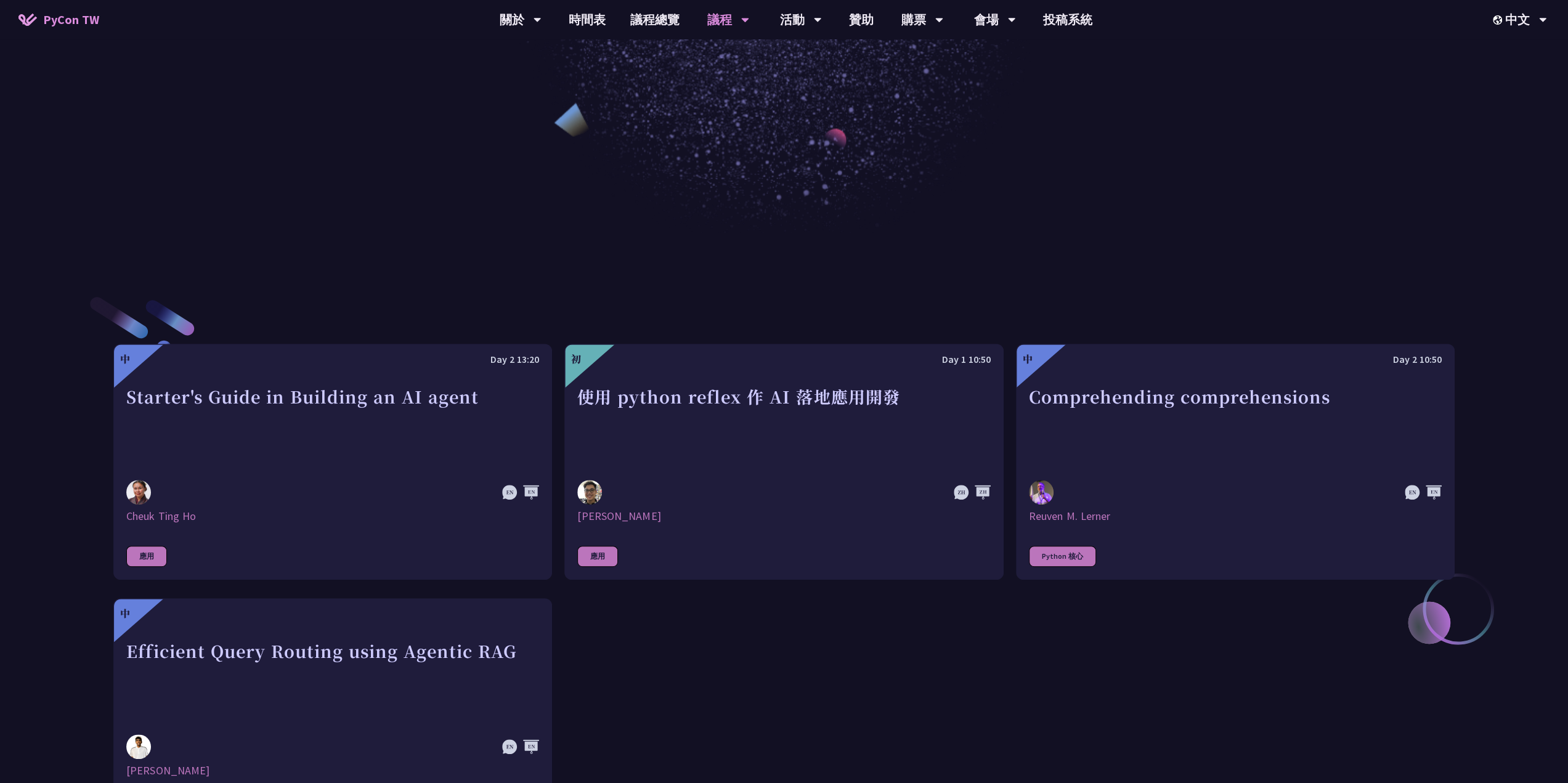
scroll to position [308, 0]
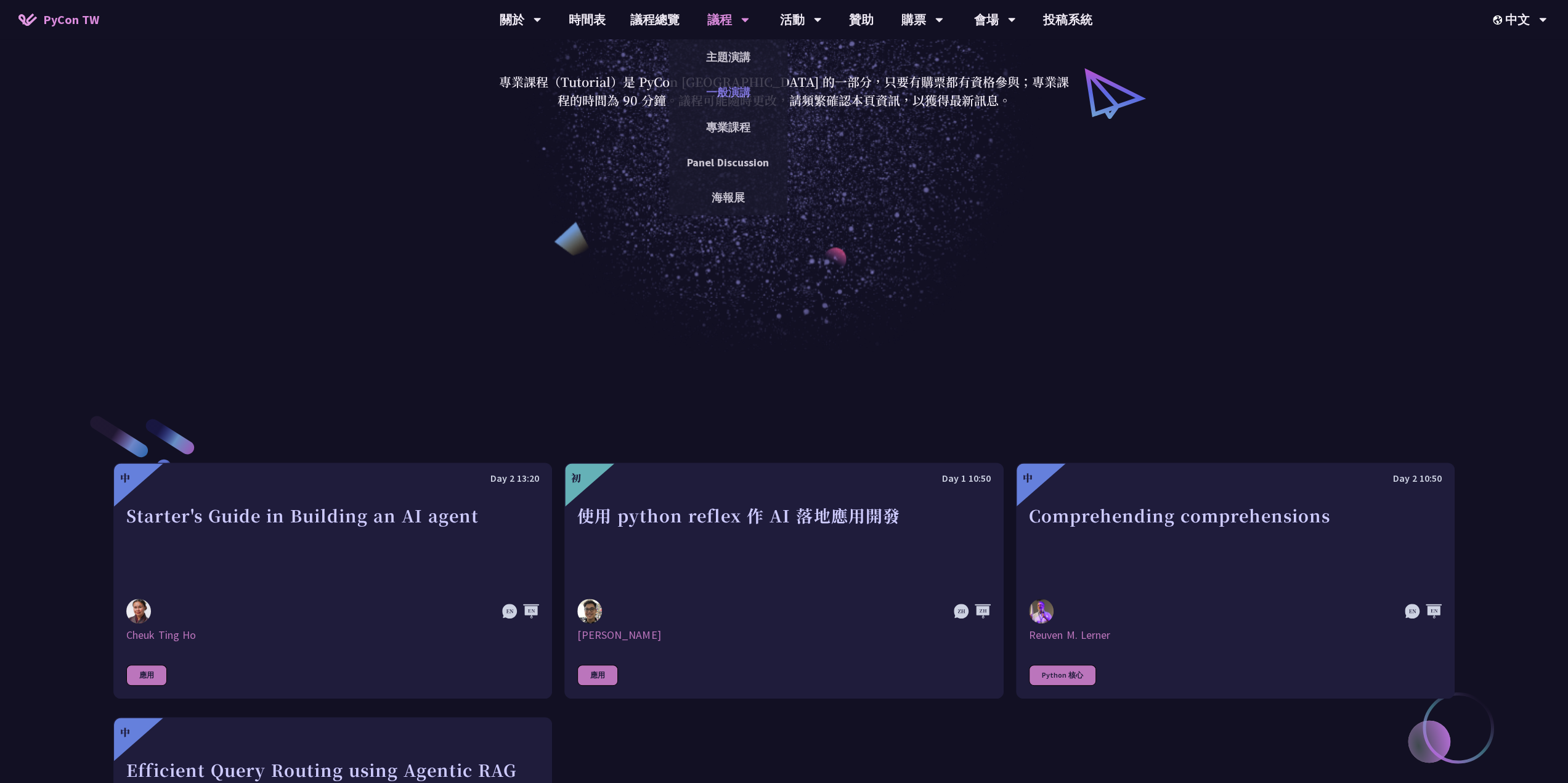
click at [730, 91] on link "一般演講" at bounding box center [728, 92] width 118 height 29
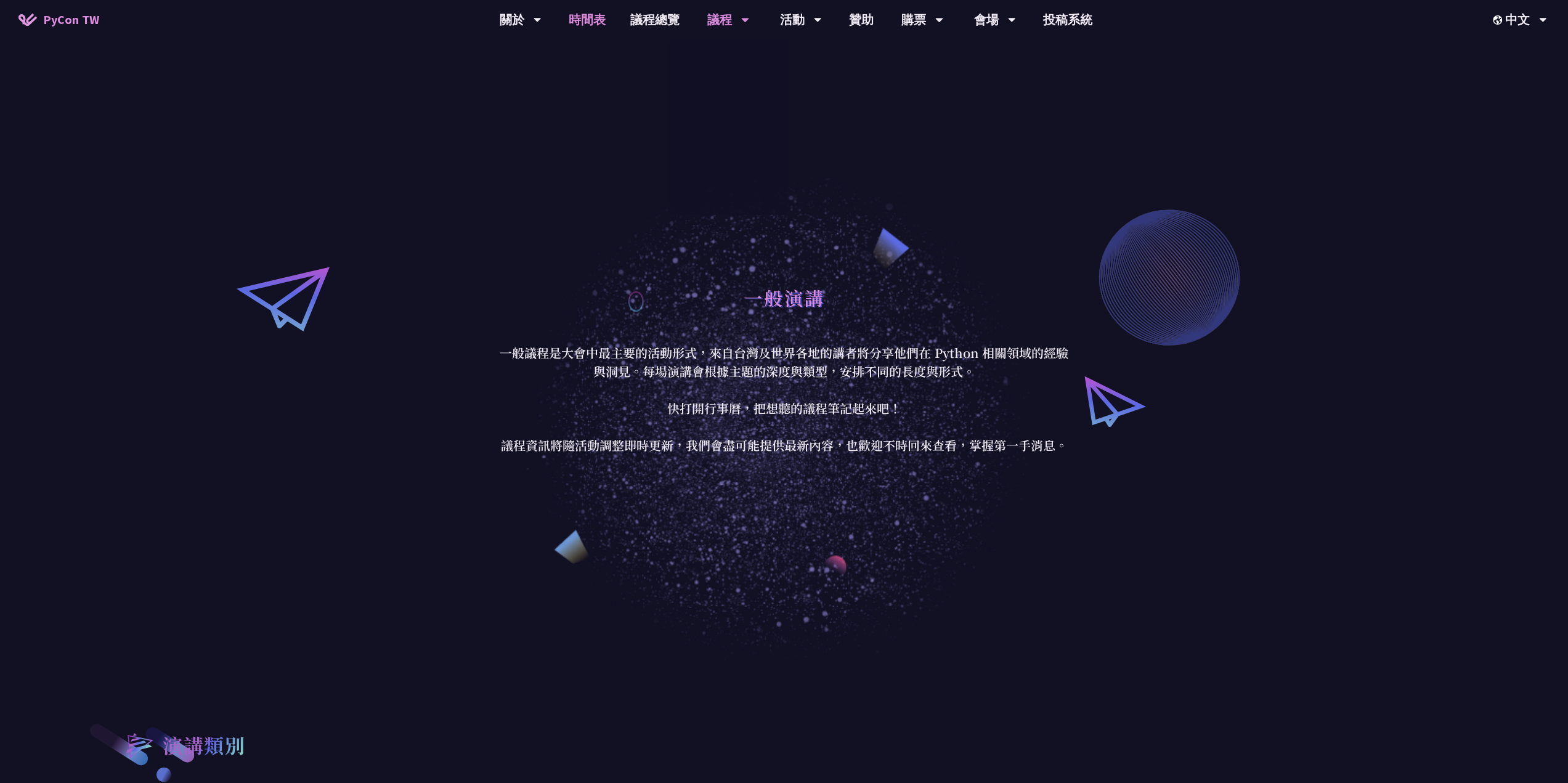
click at [583, 23] on link "時間表" at bounding box center [587, 20] width 62 height 39
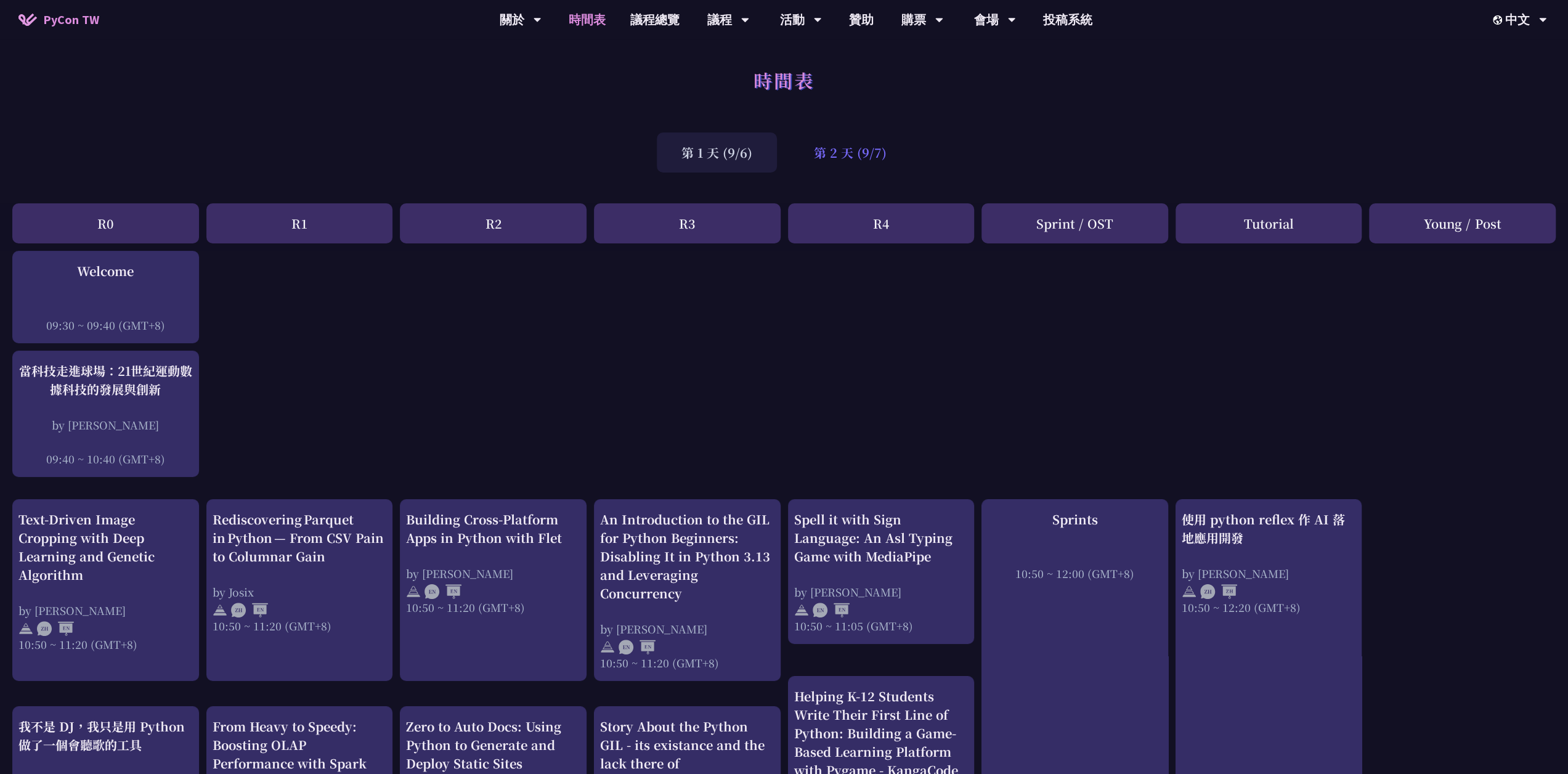
click at [849, 149] on div "第 2 天 (9/7)" at bounding box center [850, 152] width 122 height 40
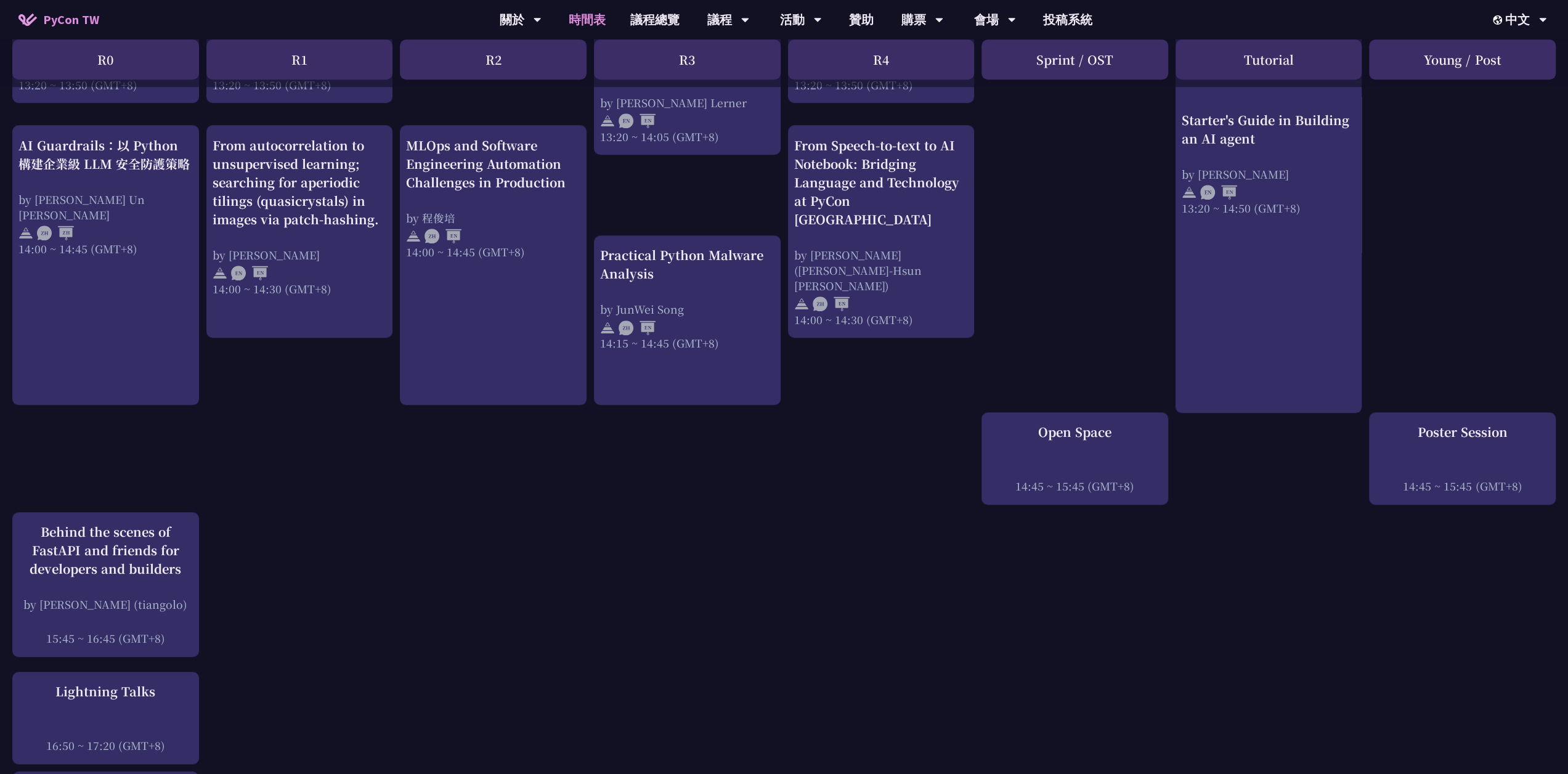
scroll to position [1171, 0]
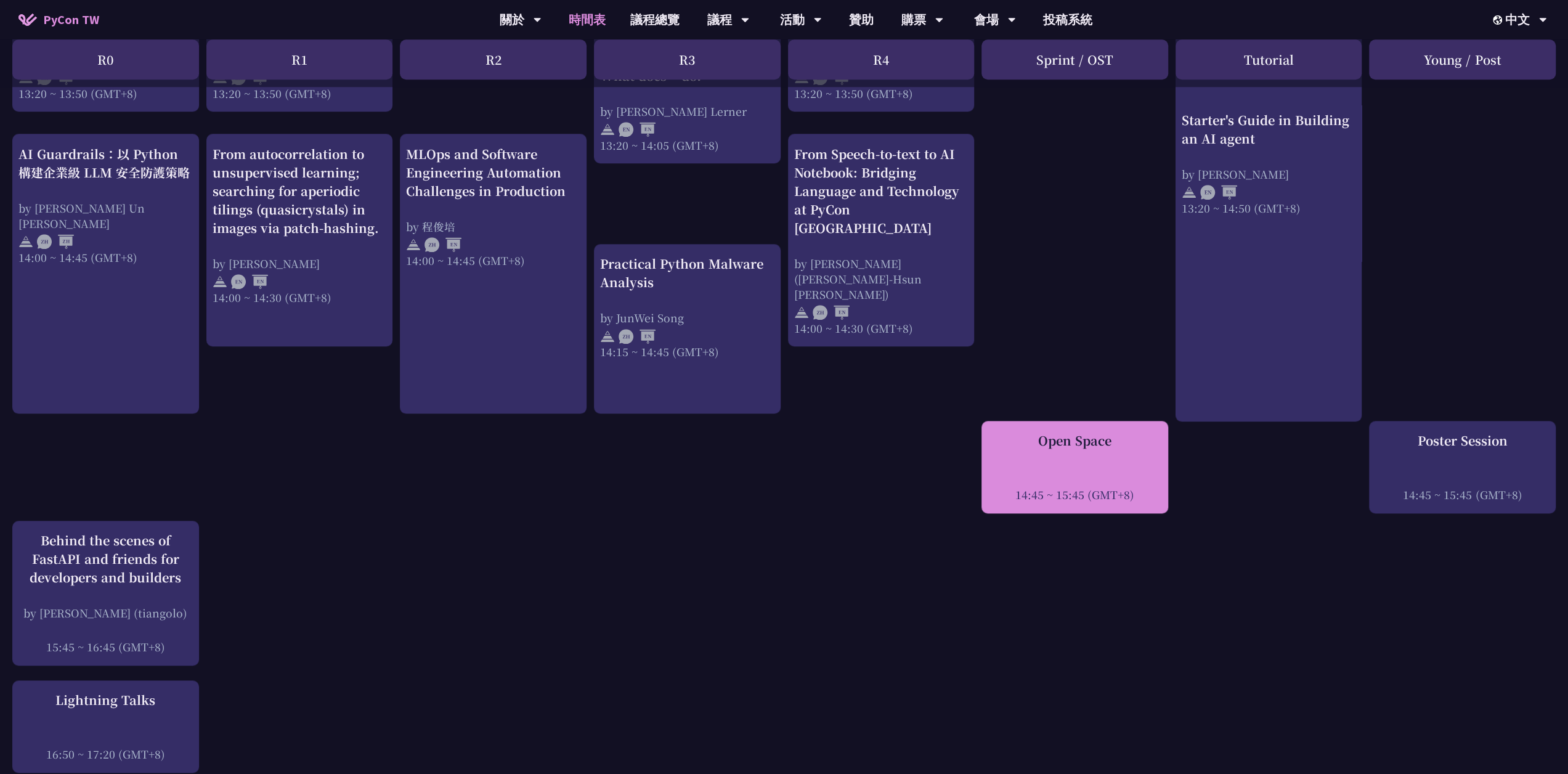
click at [1079, 431] on div "Open Space 14:45 ~ 15:45 (GMT+8)" at bounding box center [1075, 467] width 174 height 71
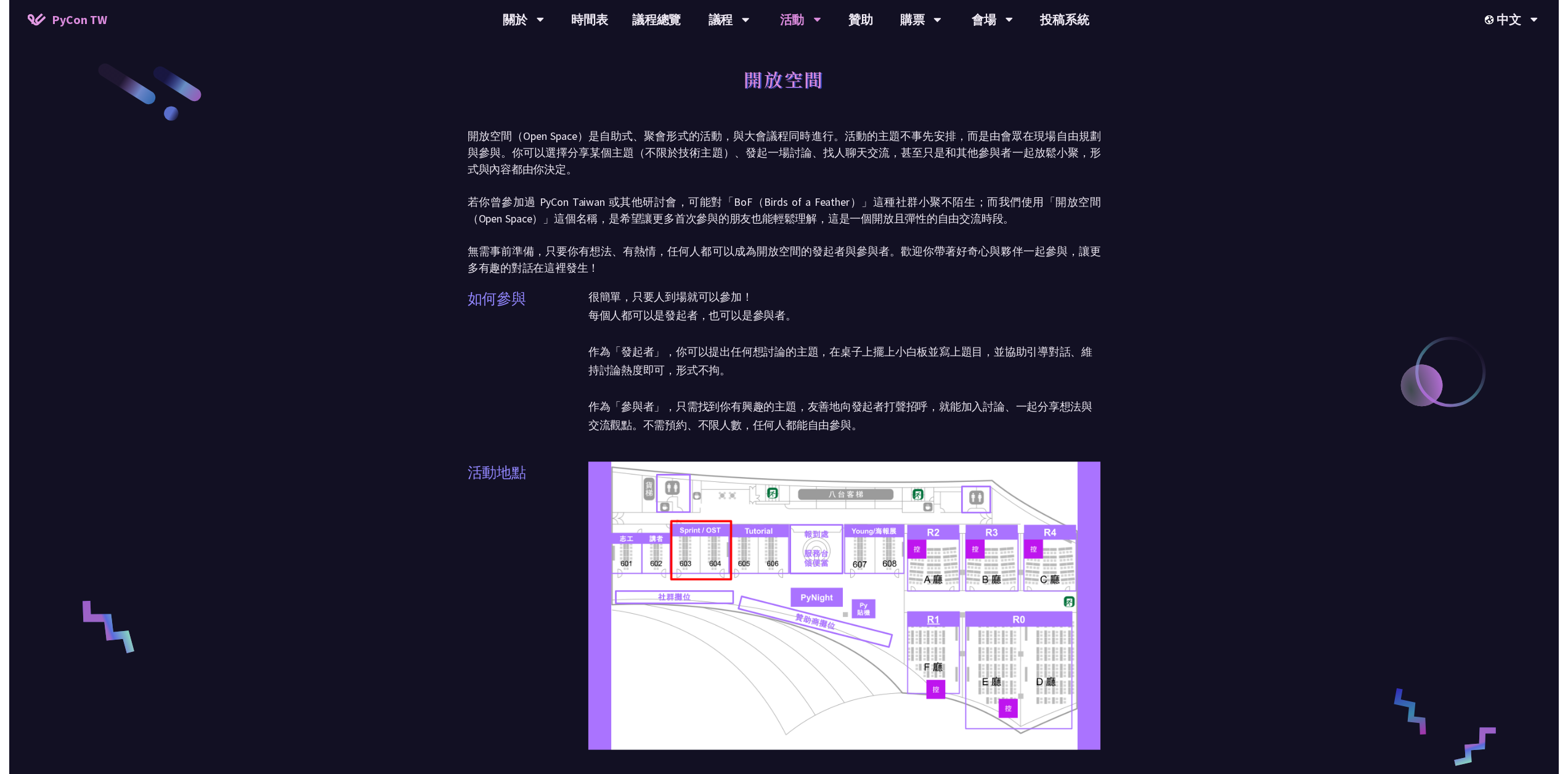
scroll to position [1171, 0]
